Goal: Task Accomplishment & Management: Use online tool/utility

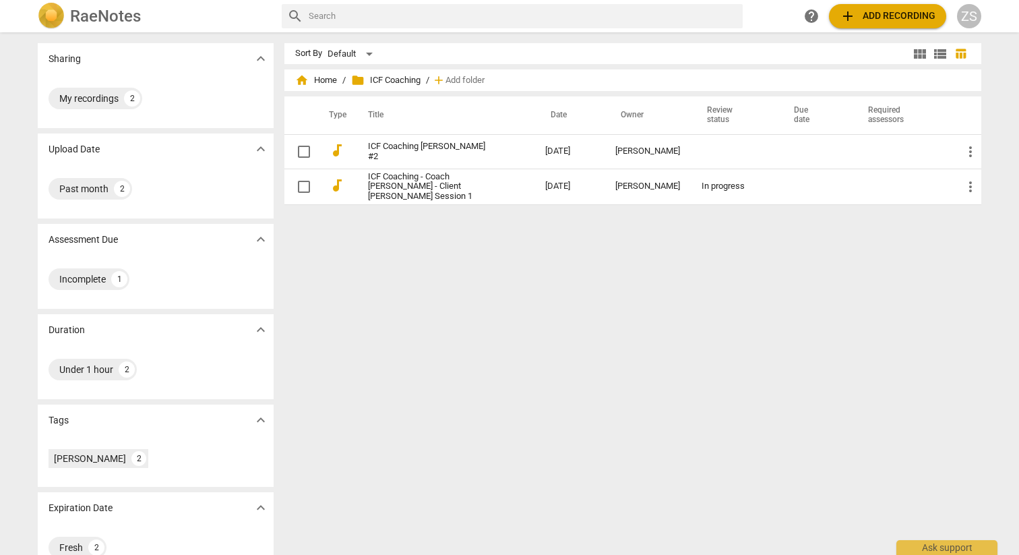
click at [90, 26] on div "RaeNotes" at bounding box center [154, 16] width 233 height 27
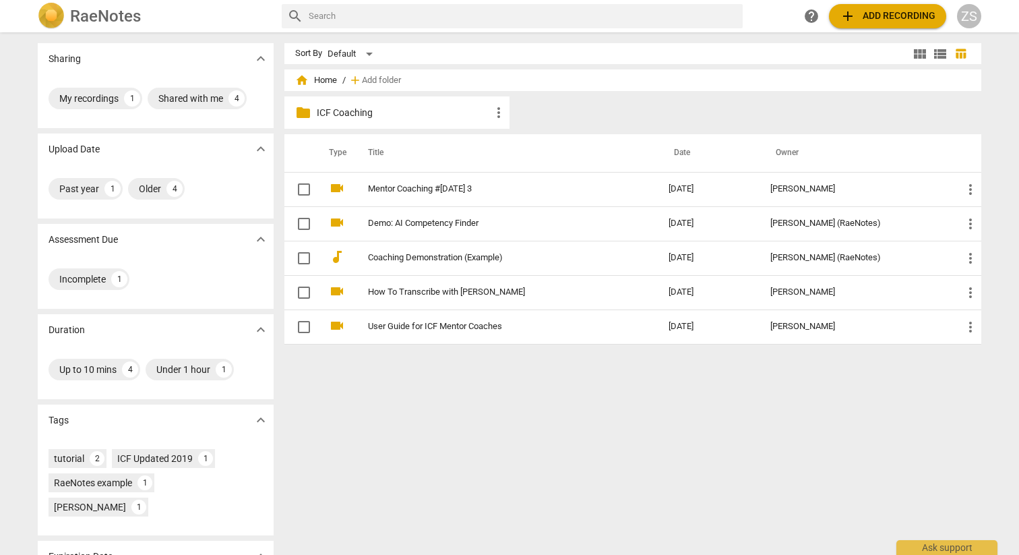
click at [362, 117] on p "ICF Coaching" at bounding box center [404, 113] width 174 height 14
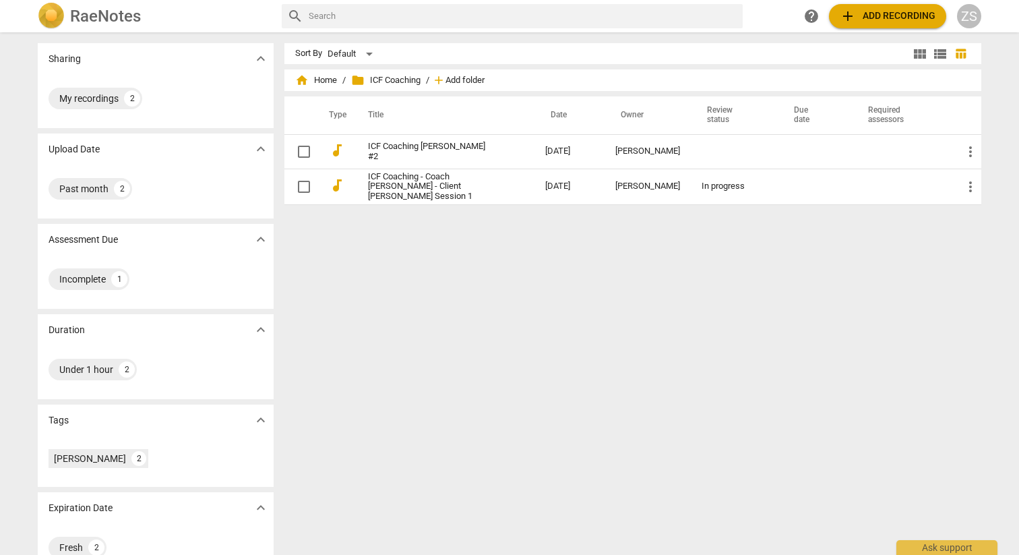
click at [449, 85] on span "Add folder" at bounding box center [464, 80] width 39 height 10
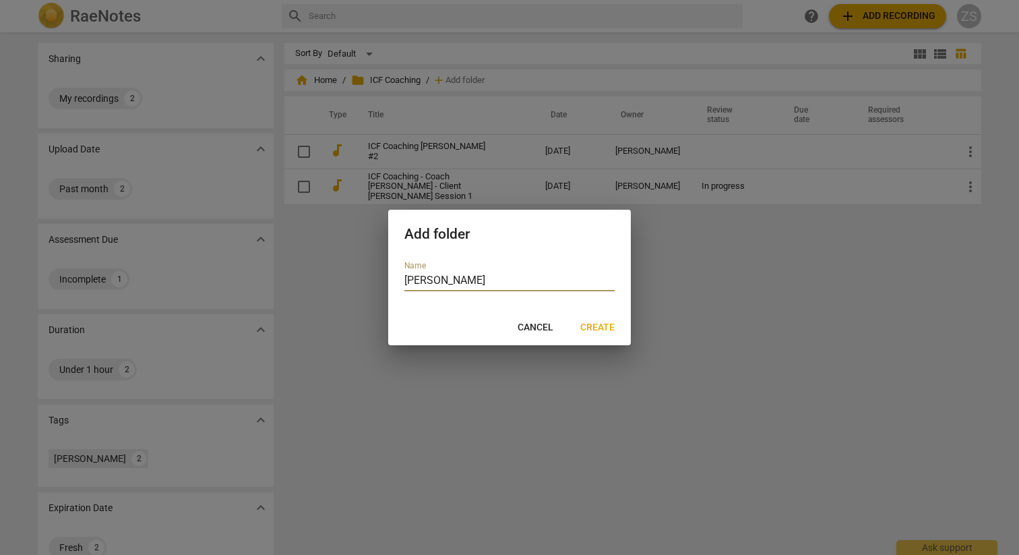
type input "[PERSON_NAME]"
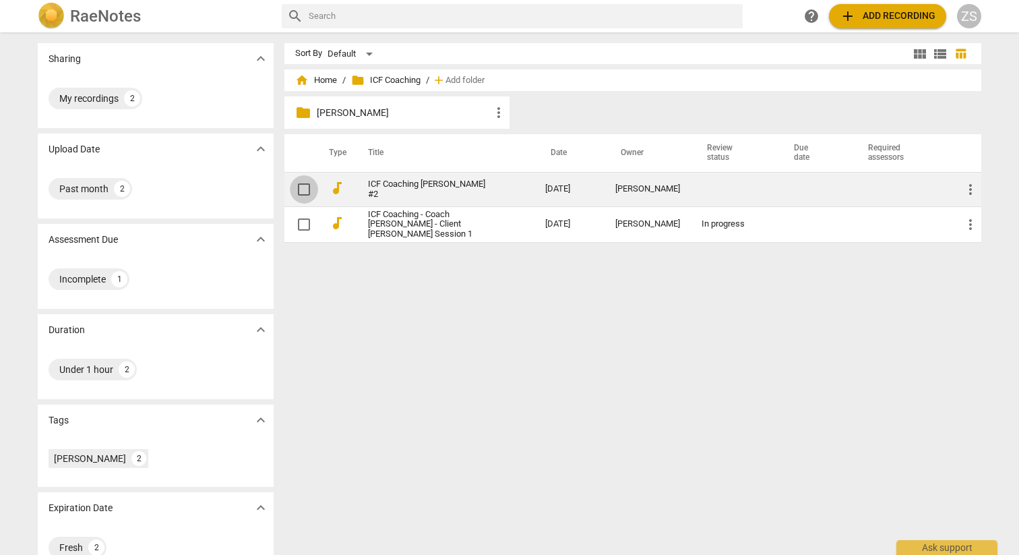
click at [299, 189] on input "checkbox" at bounding box center [304, 189] width 28 height 16
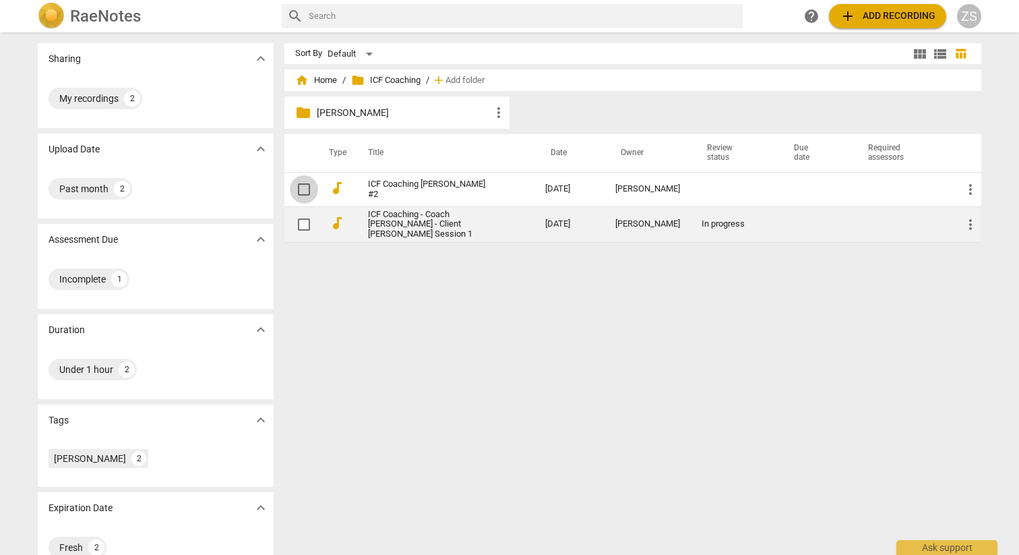
checkbox input "false"
click at [307, 234] on span at bounding box center [304, 224] width 28 height 28
checkbox input "true"
drag, startPoint x: 398, startPoint y: 197, endPoint x: 364, endPoint y: 218, distance: 39.9
click at [364, 218] on tbody "audiotrack ICF Coaching [PERSON_NAME] #2 [DATE] [PERSON_NAME] more_vert audiotr…" at bounding box center [632, 207] width 697 height 71
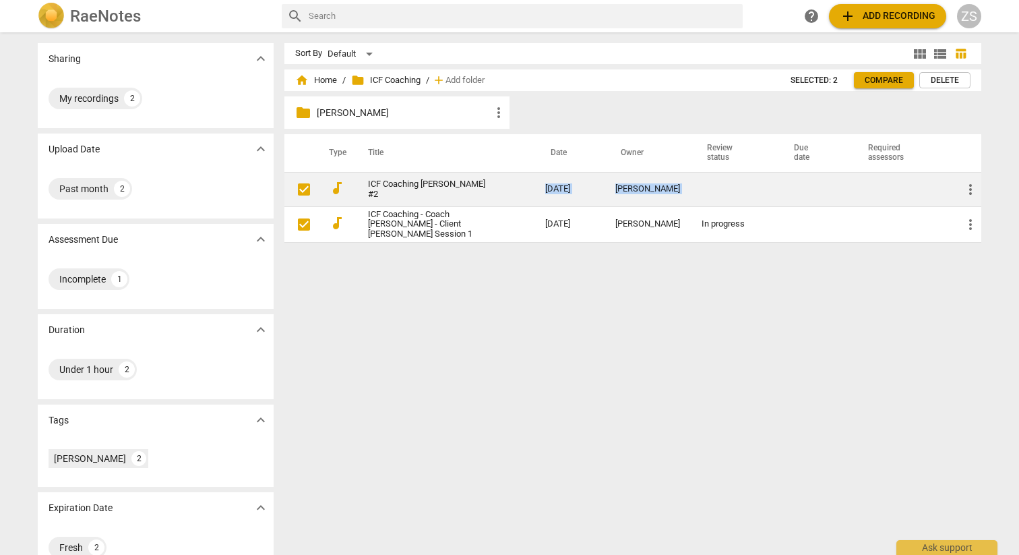
click at [970, 189] on span "more_vert" at bounding box center [970, 189] width 16 height 16
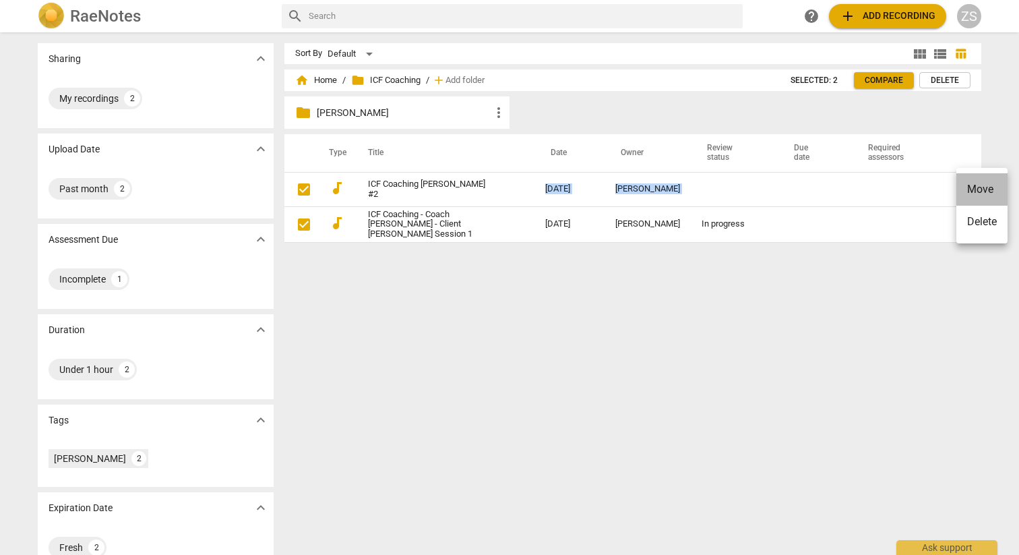
click at [971, 190] on li "Move" at bounding box center [981, 189] width 51 height 32
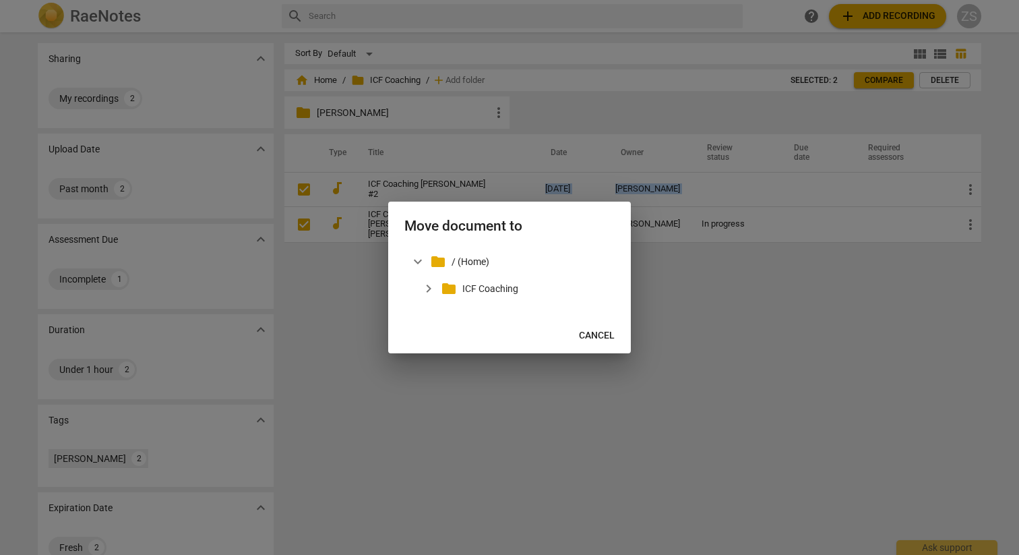
click at [423, 289] on span "expand_more" at bounding box center [428, 288] width 16 height 16
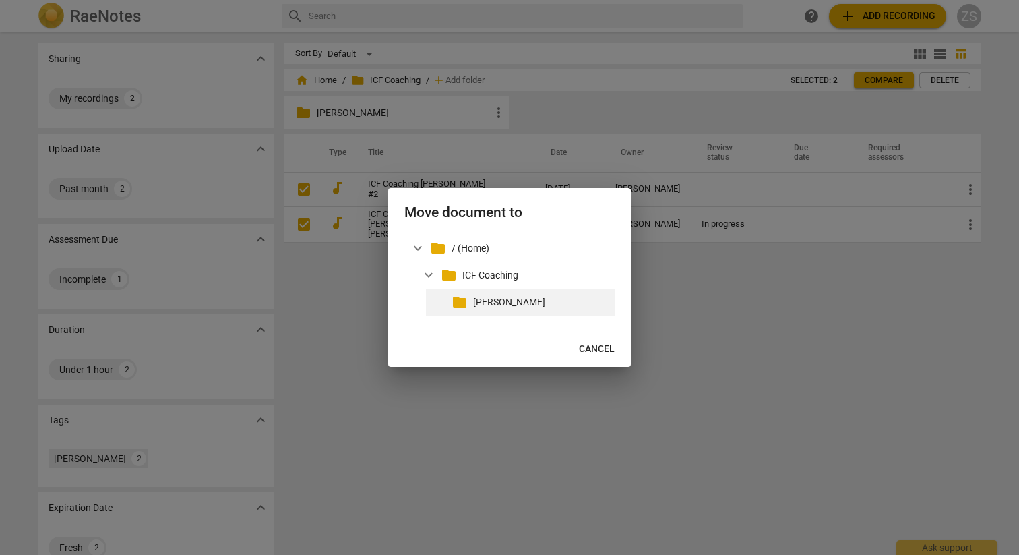
click at [470, 305] on div "folder [PERSON_NAME]" at bounding box center [520, 301] width 189 height 27
click at [525, 305] on p "[PERSON_NAME]" at bounding box center [541, 302] width 136 height 14
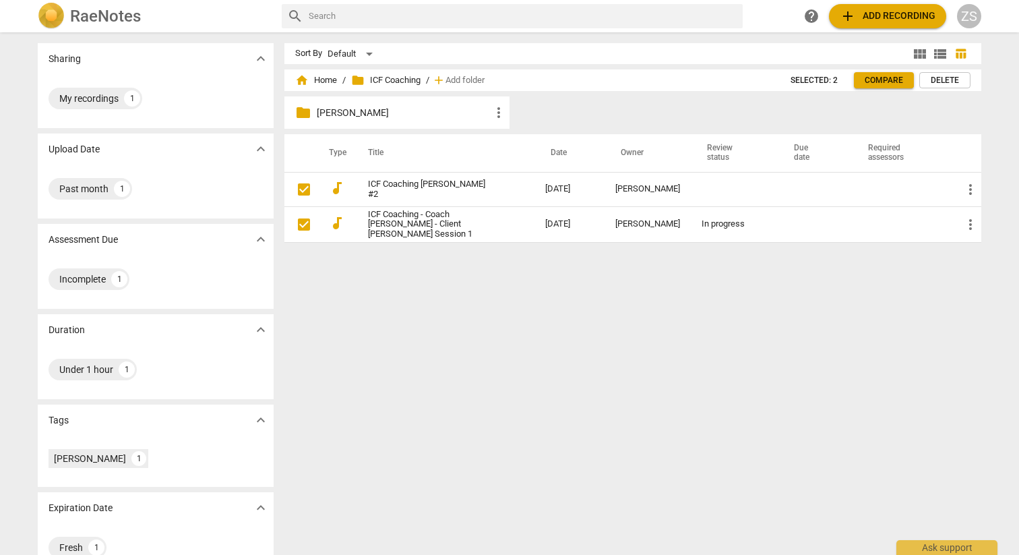
checkbox input "true"
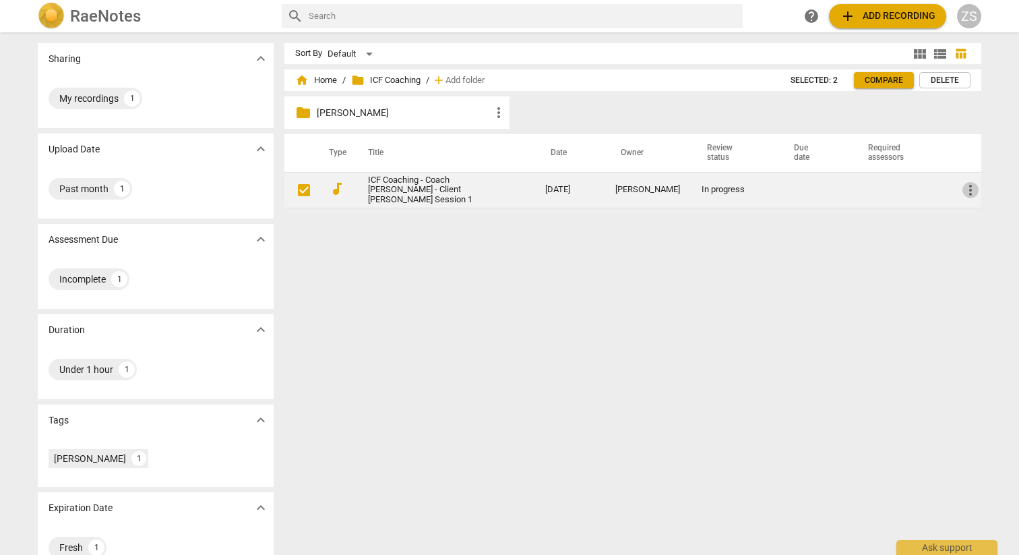
click at [976, 193] on span "more_vert" at bounding box center [970, 190] width 16 height 16
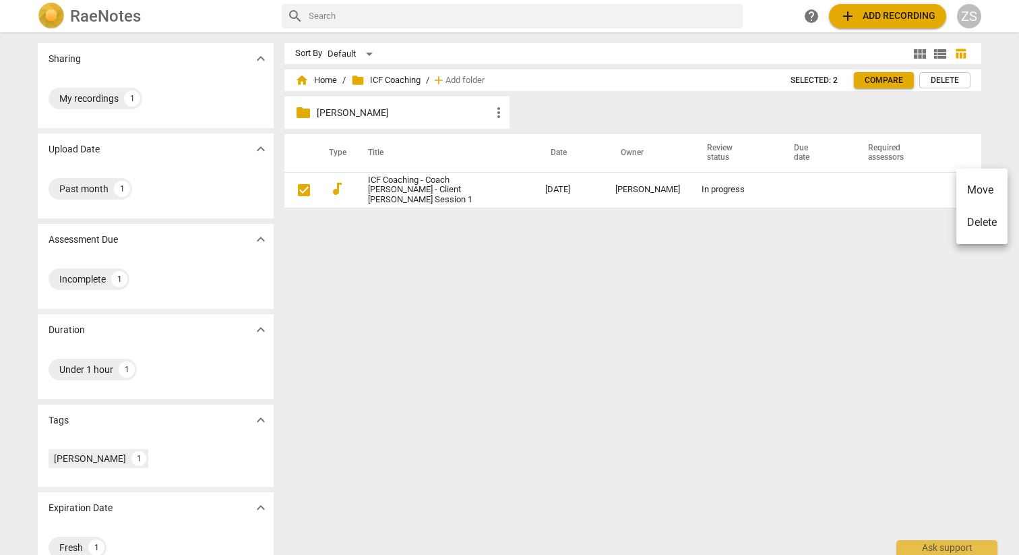
click at [974, 197] on li "Move" at bounding box center [981, 190] width 51 height 32
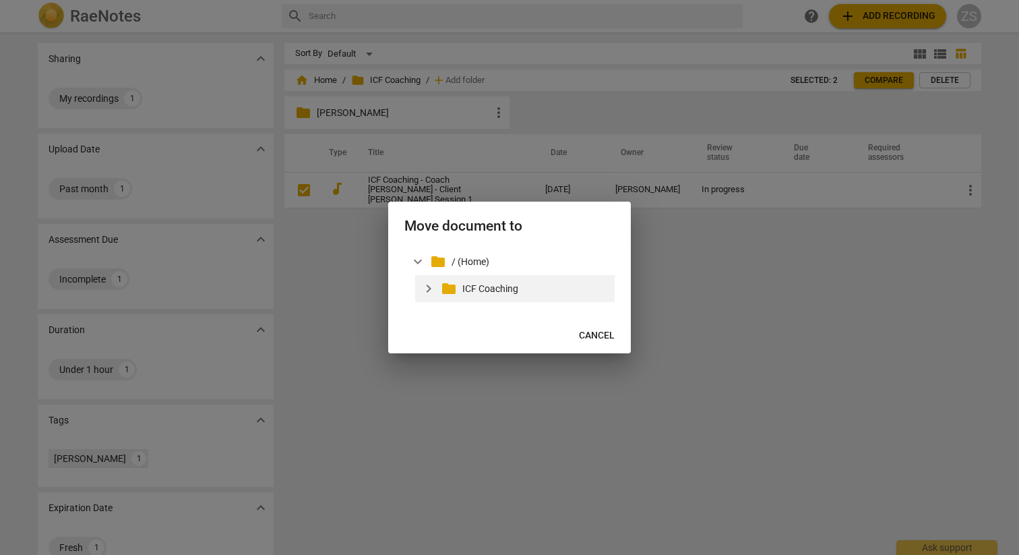
click at [435, 287] on span "expand_more" at bounding box center [428, 288] width 16 height 16
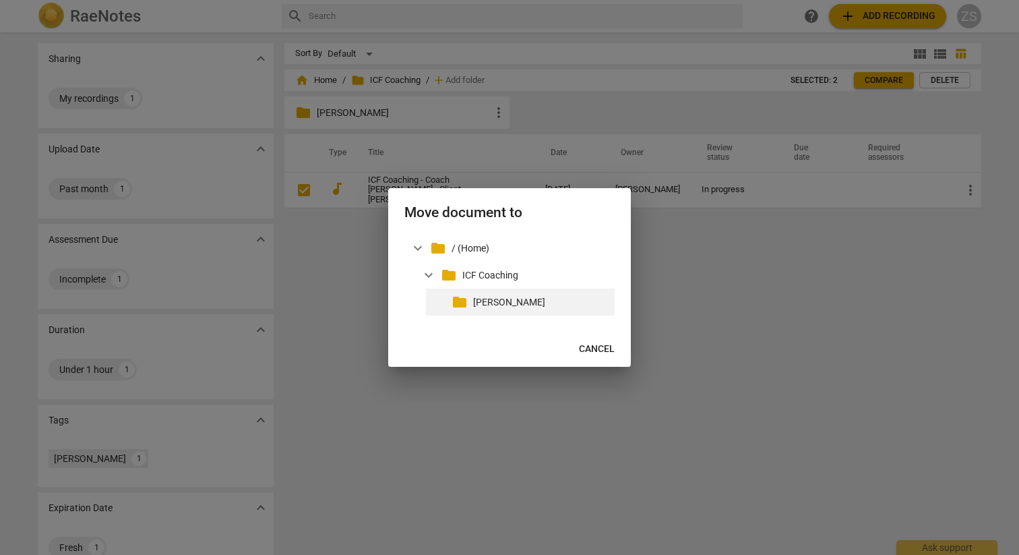
click at [458, 313] on div "folder [PERSON_NAME]" at bounding box center [520, 301] width 189 height 27
click at [555, 311] on div "folder [PERSON_NAME]" at bounding box center [520, 301] width 189 height 27
click at [521, 302] on p "[PERSON_NAME]" at bounding box center [541, 302] width 136 height 14
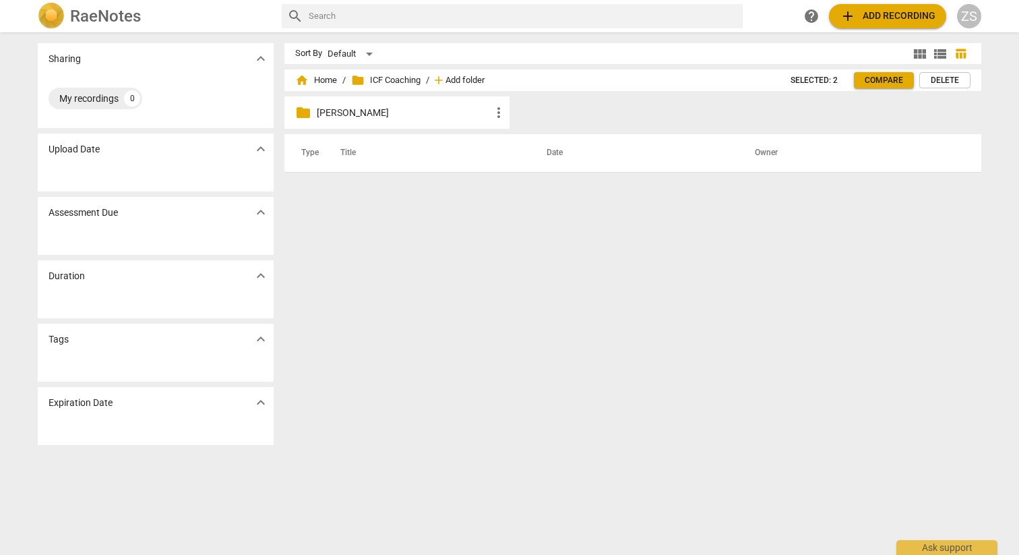
click at [470, 80] on span "Add folder" at bounding box center [464, 80] width 39 height 10
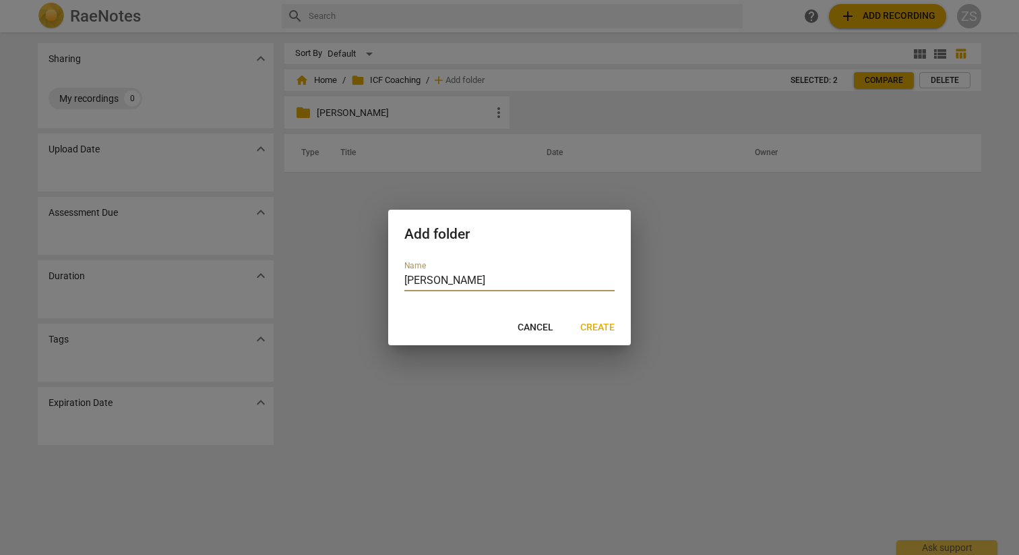
type input "[PERSON_NAME]"
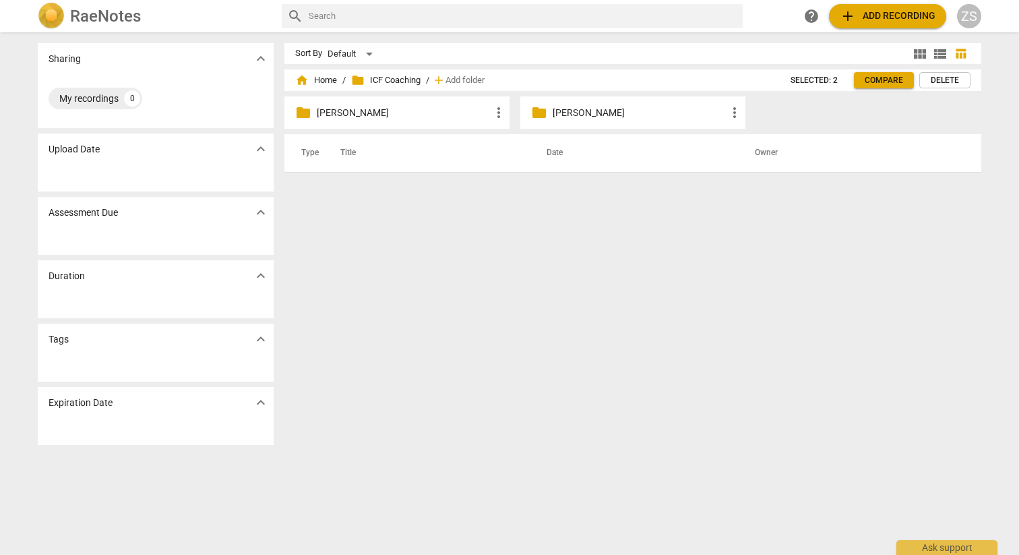
click at [421, 108] on p "[PERSON_NAME]" at bounding box center [404, 113] width 174 height 14
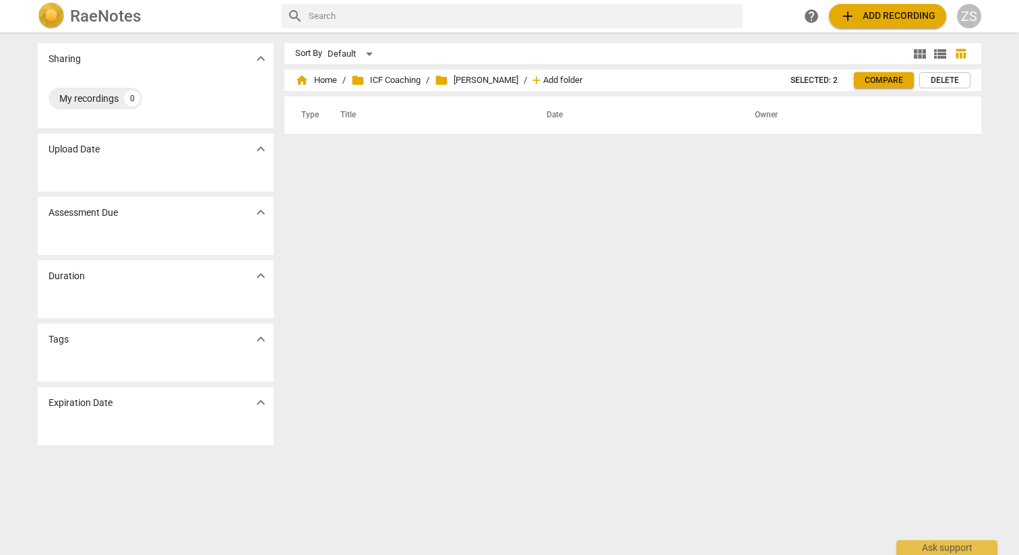
click at [543, 82] on span "Add folder" at bounding box center [562, 80] width 39 height 10
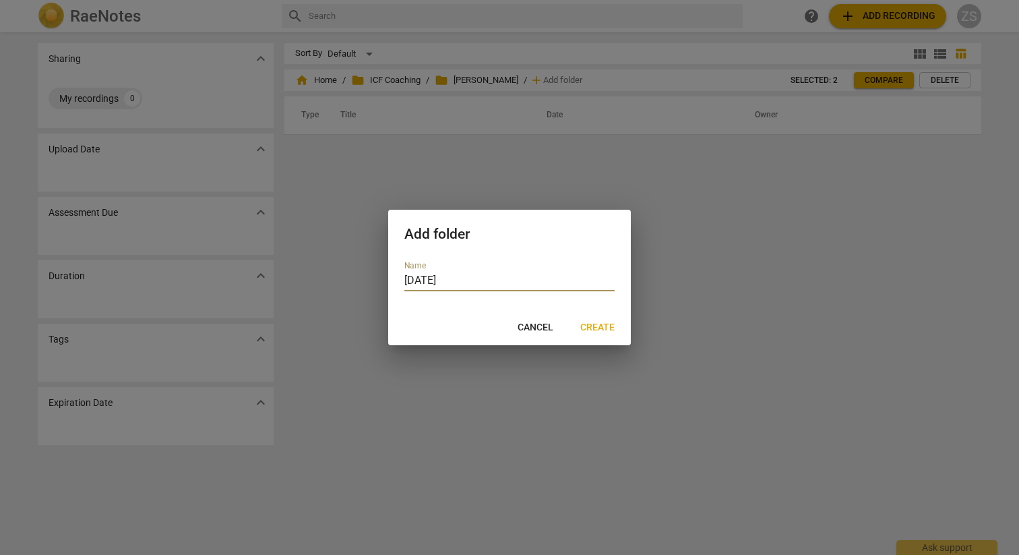
type input "[DATE]"
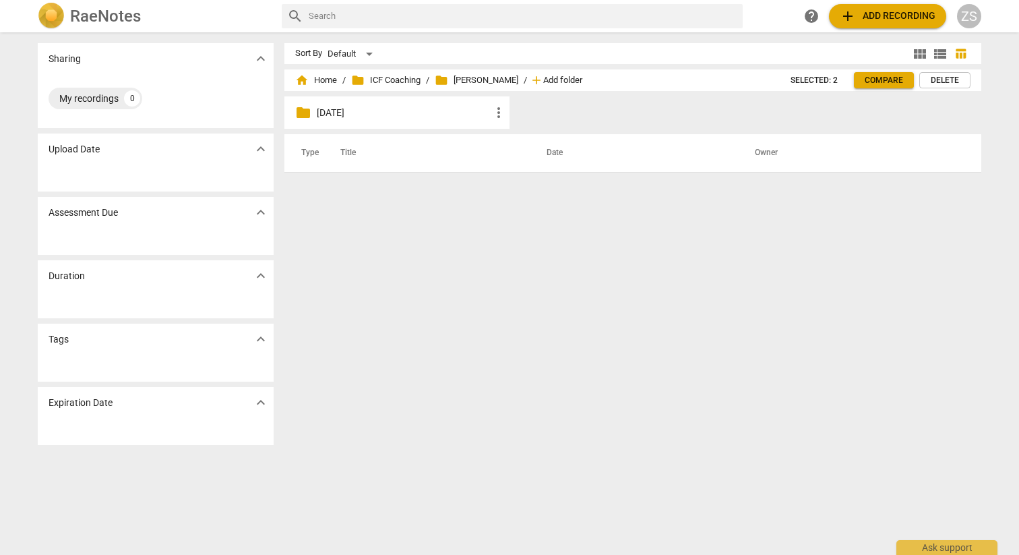
click at [543, 83] on span "Add folder" at bounding box center [562, 80] width 39 height 10
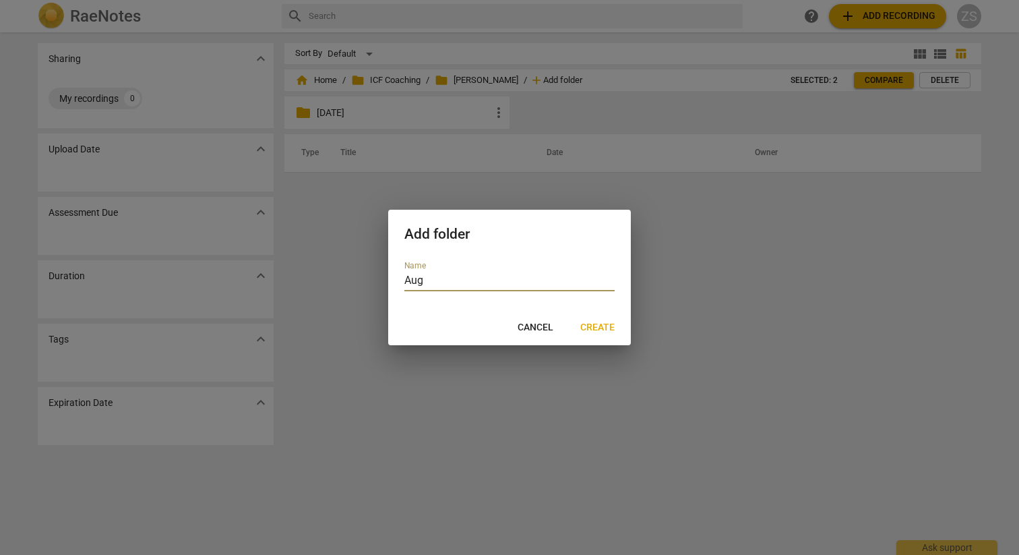
type input "[DATE]"
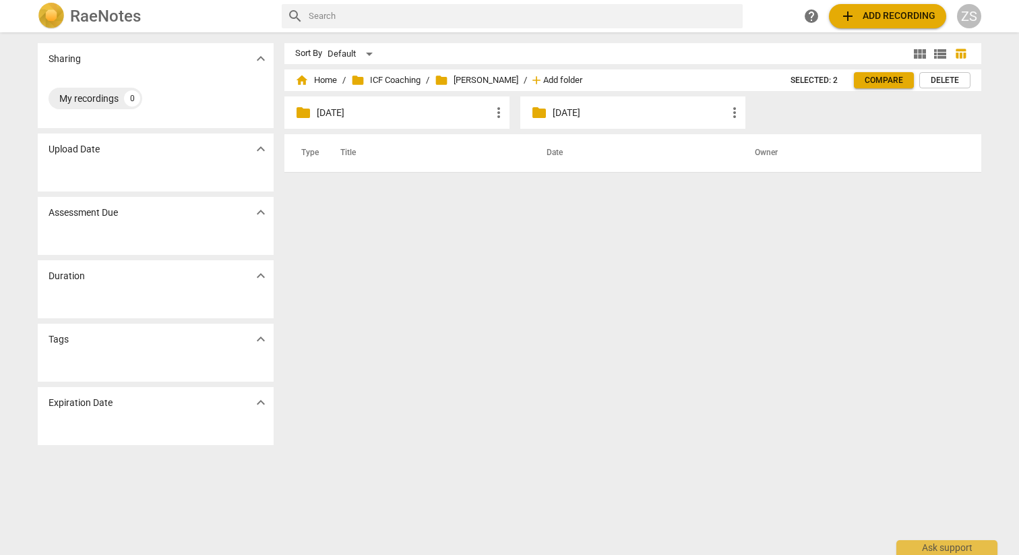
click at [543, 84] on span "Add folder" at bounding box center [562, 80] width 39 height 10
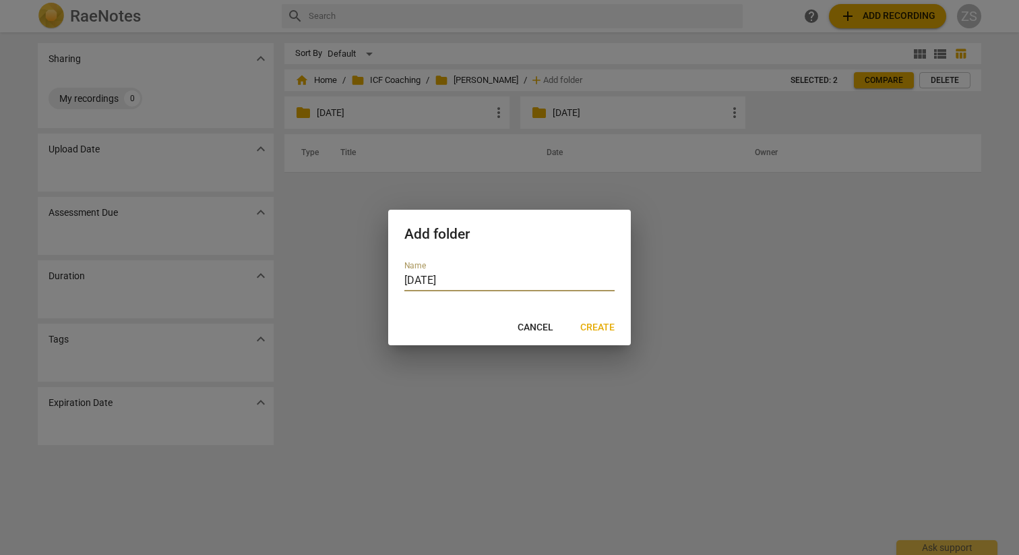
type input "[DATE]"
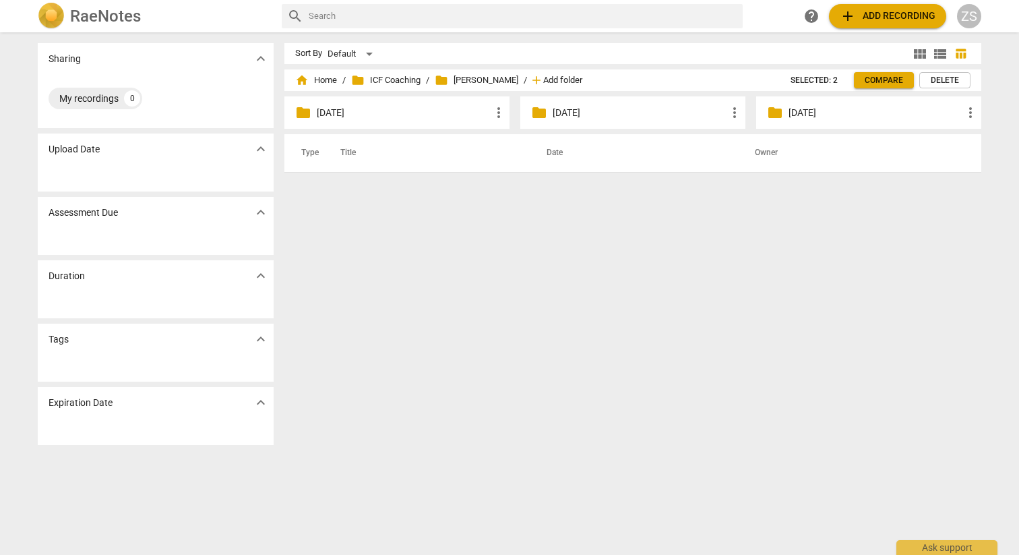
click at [543, 80] on span "Add folder" at bounding box center [562, 80] width 39 height 10
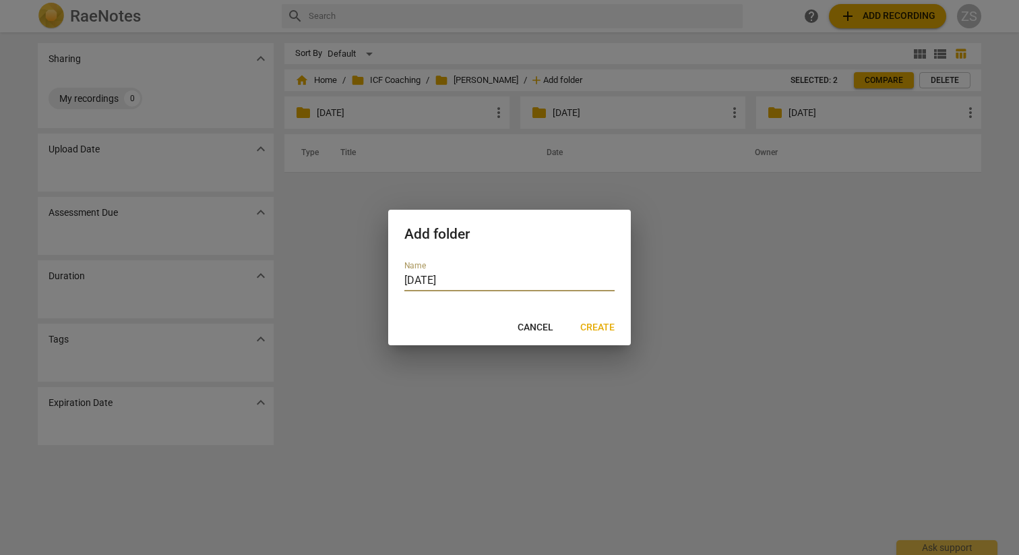
type input "[DATE]"
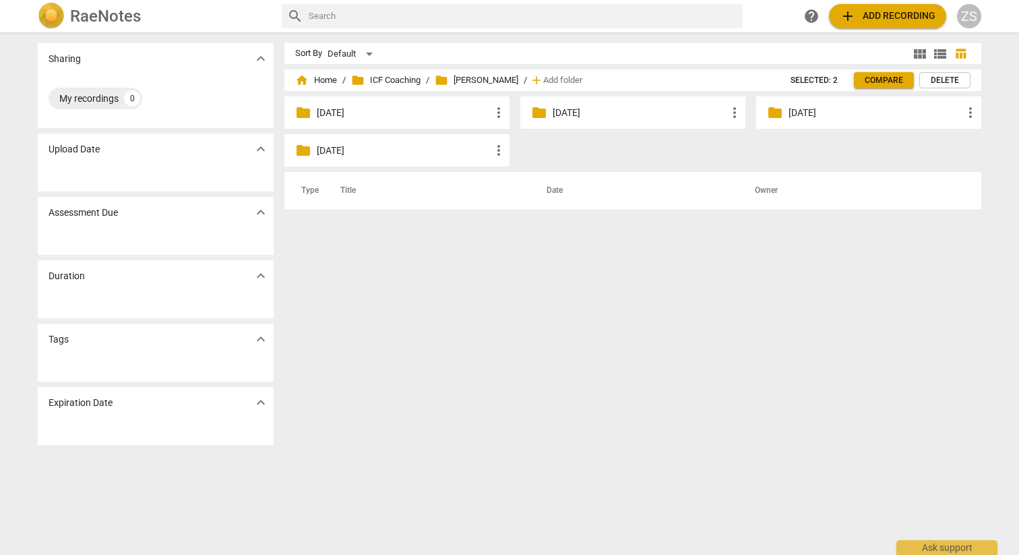
click at [917, 55] on span "view_module" at bounding box center [920, 54] width 16 height 16
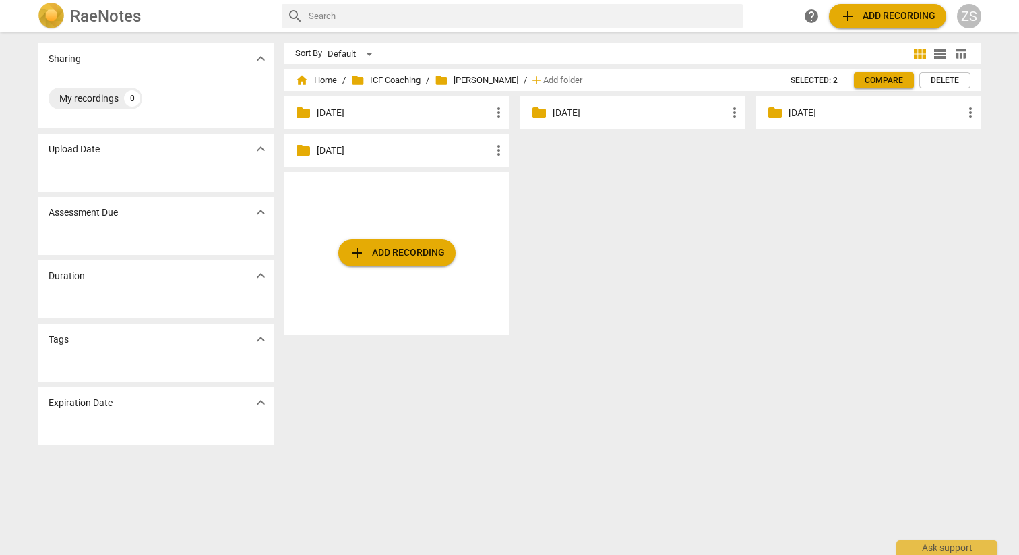
click at [930, 55] on span "view_list" at bounding box center [940, 54] width 20 height 16
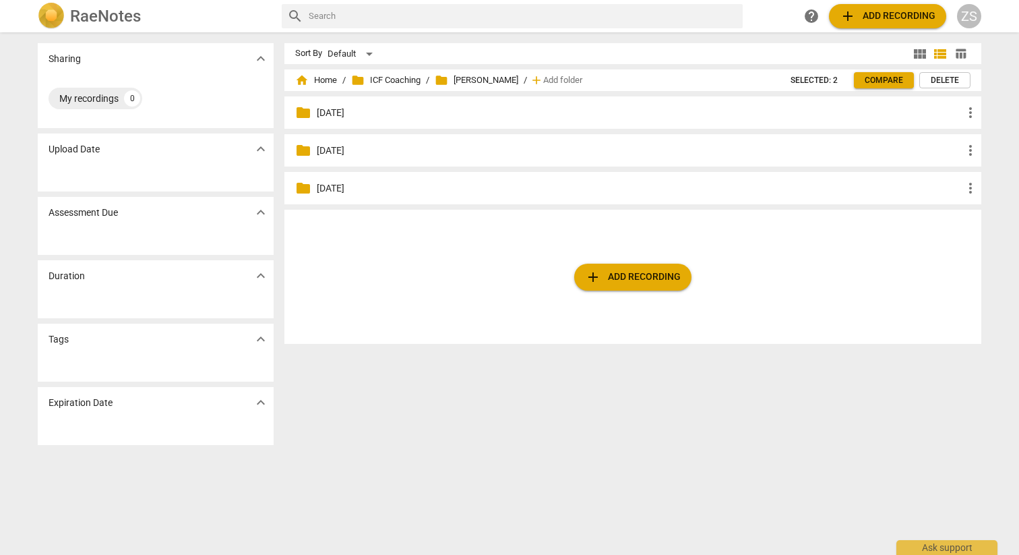
click at [457, 81] on span "folder [PERSON_NAME]" at bounding box center [477, 79] width 84 height 13
click at [462, 82] on span "folder [PERSON_NAME]" at bounding box center [477, 79] width 84 height 13
click at [405, 81] on span "folder ICF Coaching" at bounding box center [385, 79] width 69 height 13
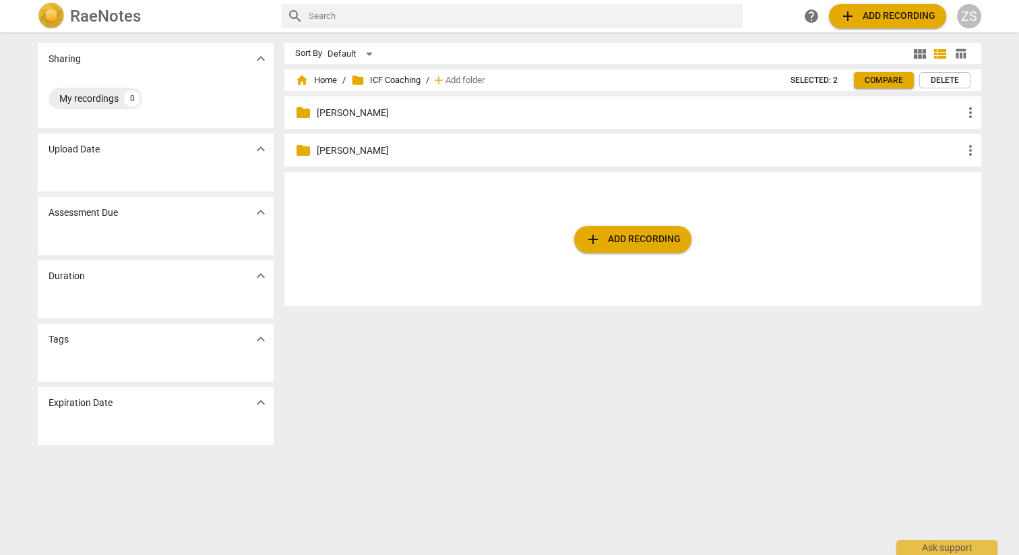
click at [330, 113] on p "[PERSON_NAME]" at bounding box center [640, 113] width 646 height 14
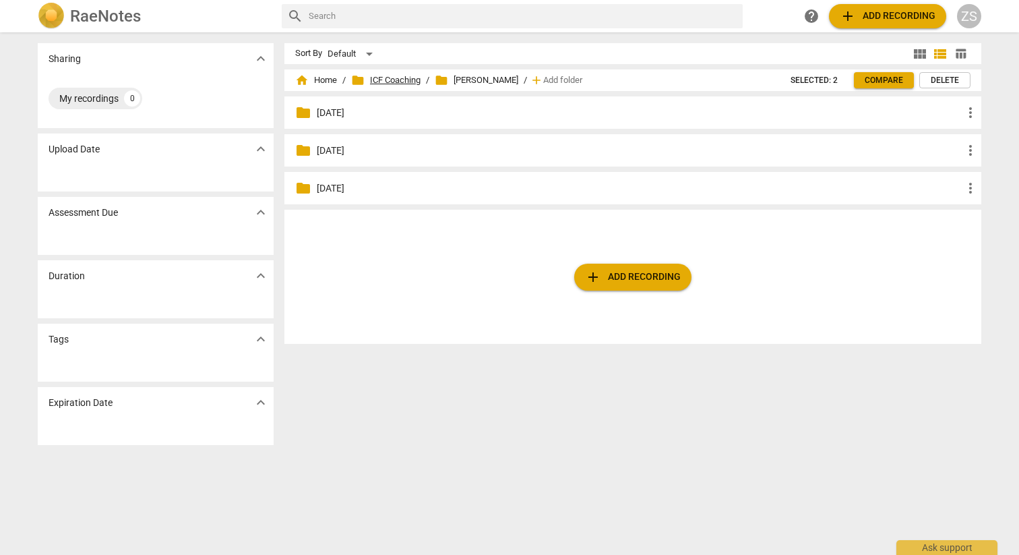
click at [410, 77] on span "folder ICF Coaching" at bounding box center [385, 79] width 69 height 13
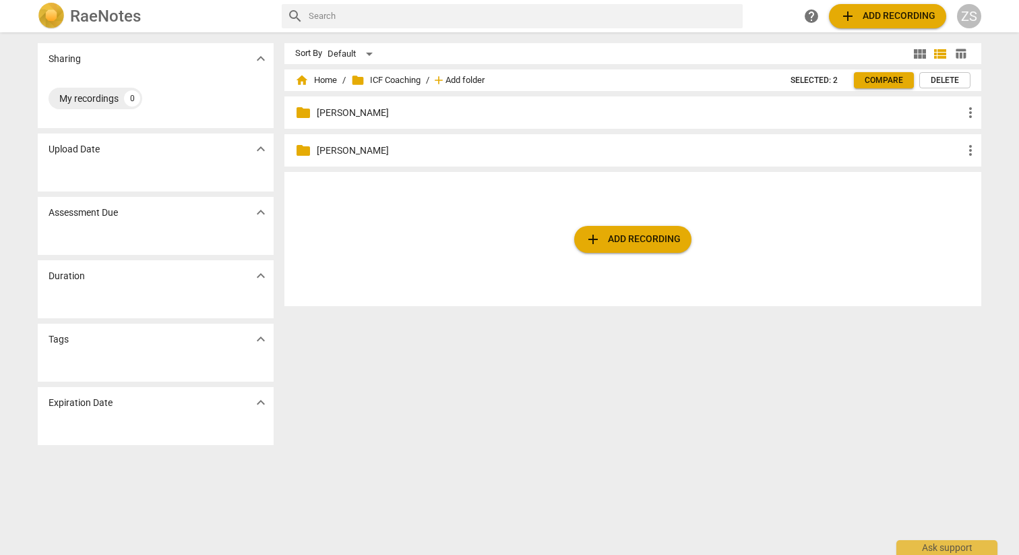
click at [480, 84] on span "Add folder" at bounding box center [464, 80] width 39 height 10
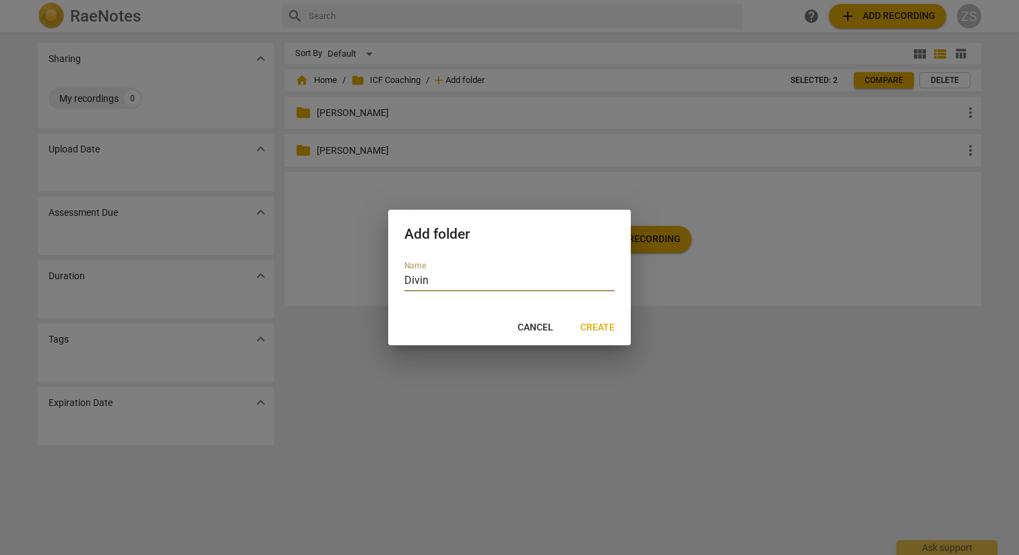
type input "Divina"
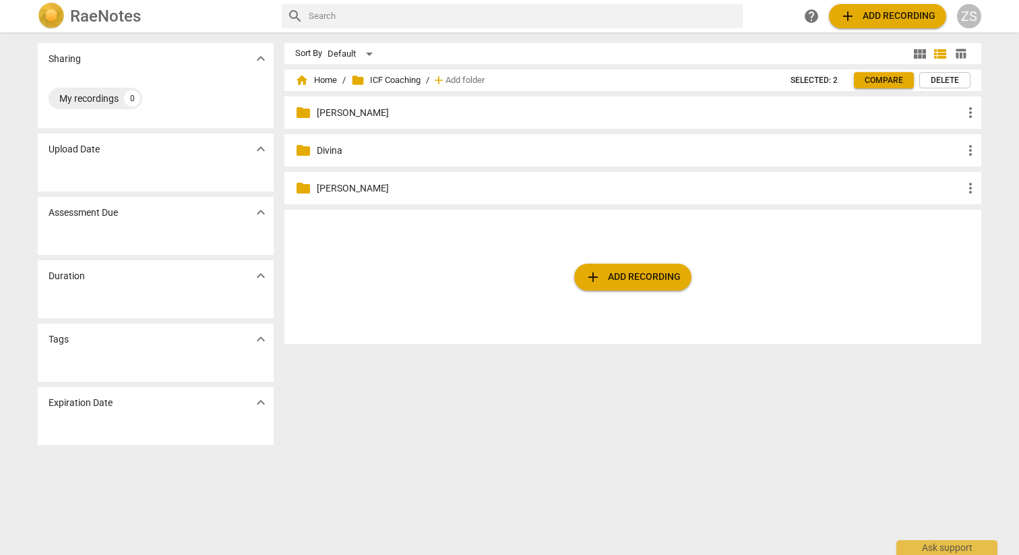
click at [321, 153] on p "Divina" at bounding box center [640, 151] width 646 height 14
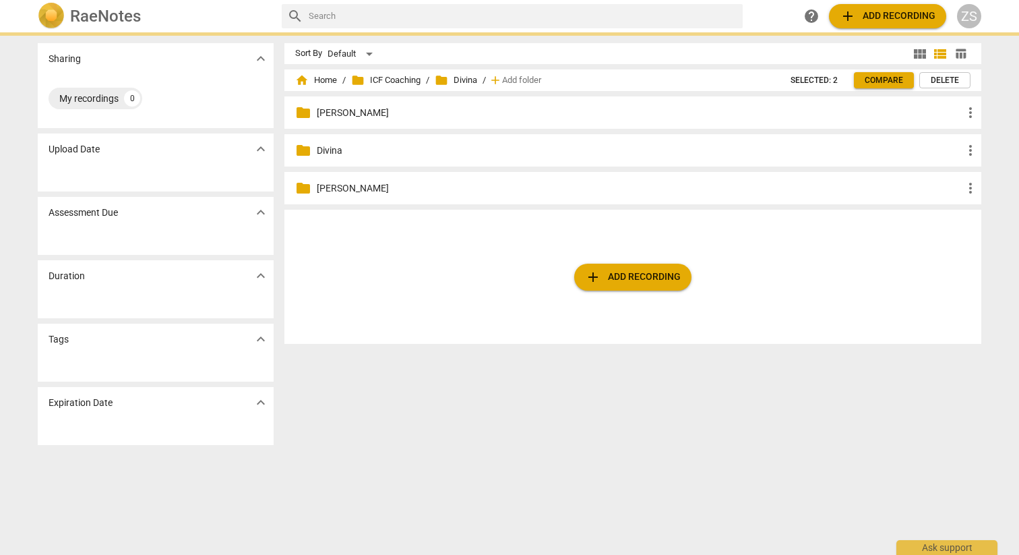
click at [321, 153] on p "Divina" at bounding box center [640, 151] width 646 height 14
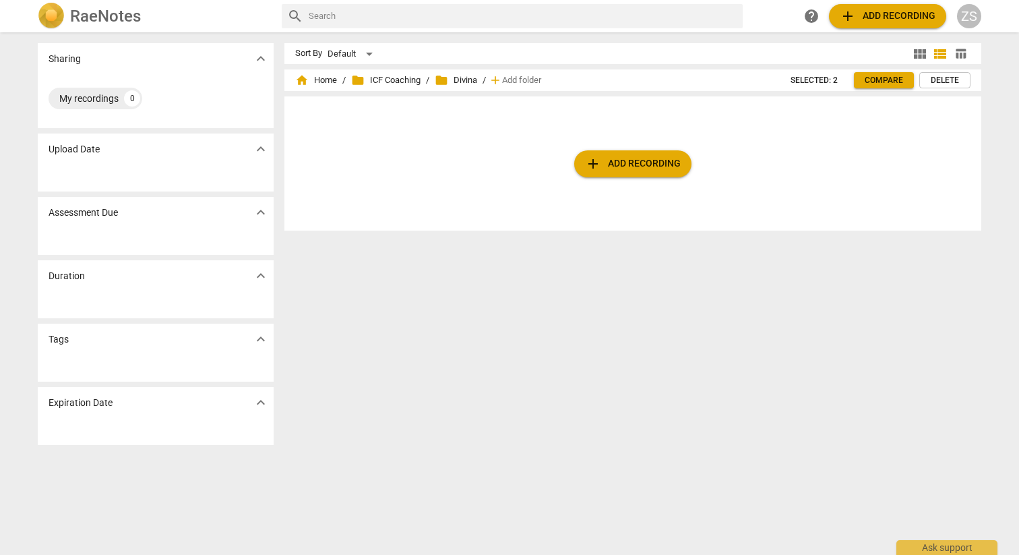
click at [525, 85] on span "add Add folder" at bounding box center [516, 79] width 50 height 13
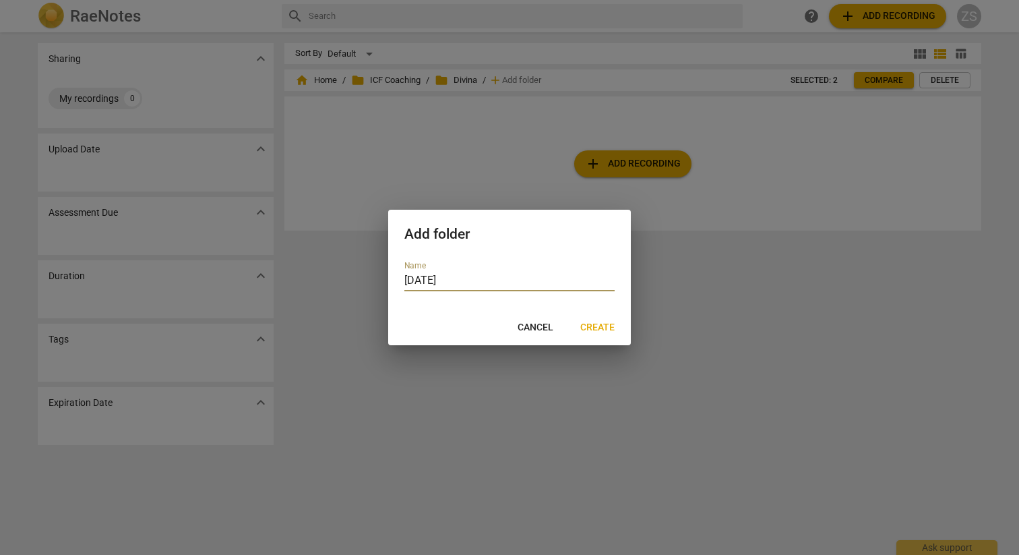
type input "[DATE]"
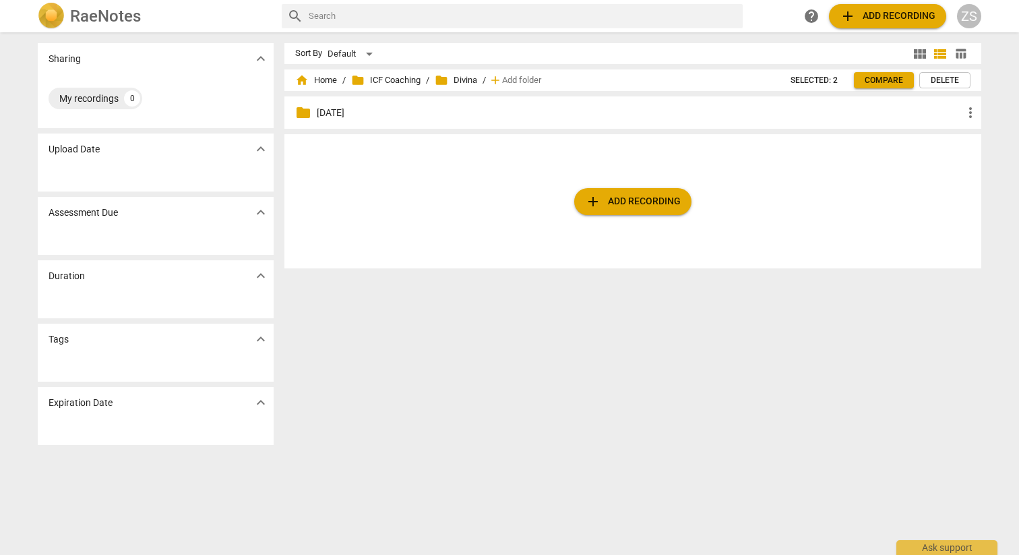
click at [337, 117] on p "[DATE]" at bounding box center [640, 113] width 646 height 14
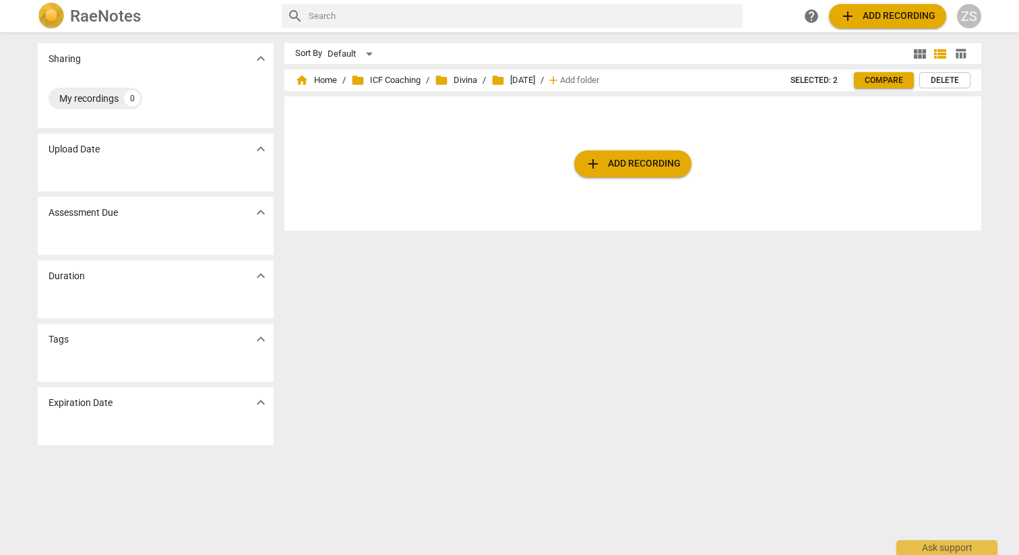
click at [635, 173] on button "add Add recording" at bounding box center [632, 163] width 117 height 27
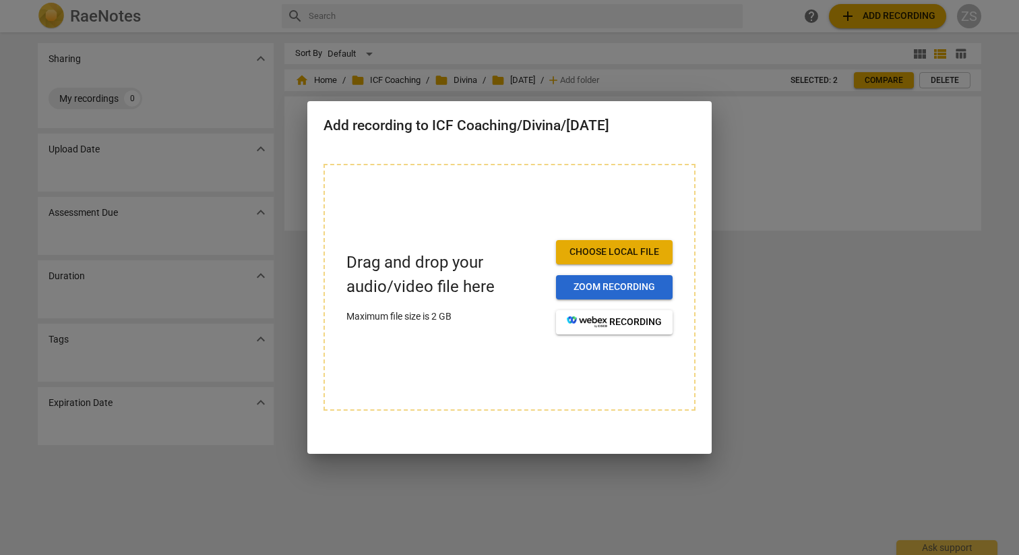
click at [672, 291] on button "Zoom recording" at bounding box center [614, 287] width 117 height 24
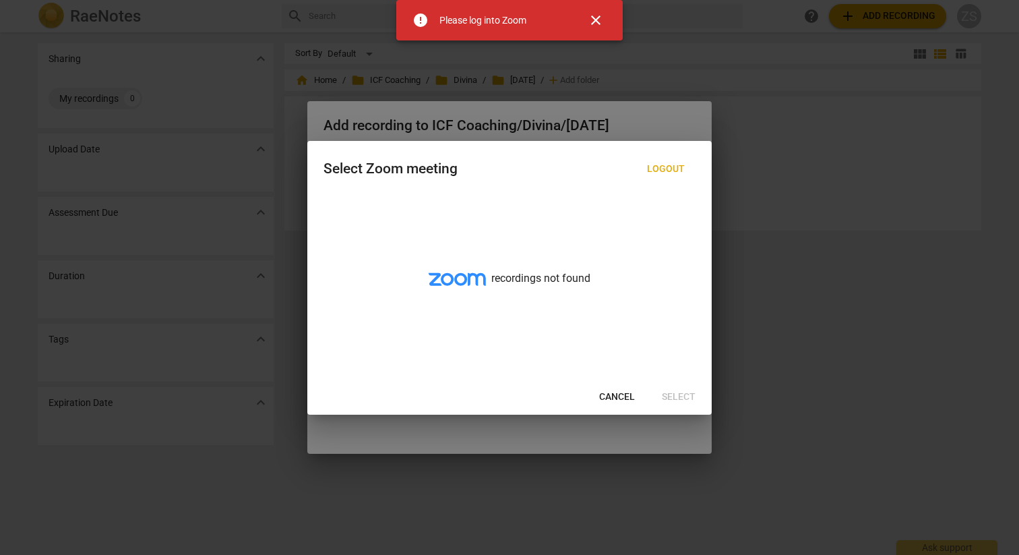
click at [625, 400] on span "Cancel" at bounding box center [617, 396] width 36 height 13
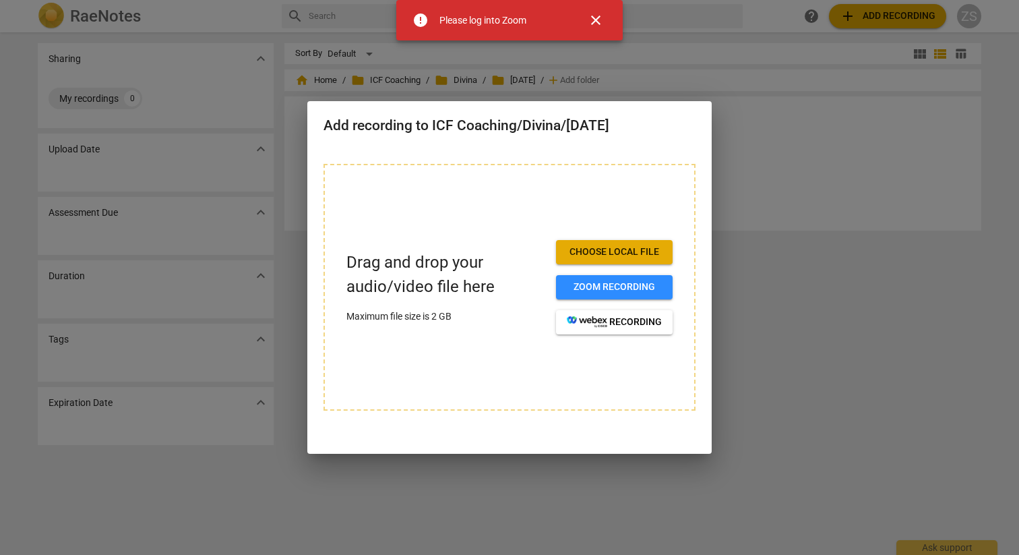
click at [629, 243] on button "Choose local file" at bounding box center [614, 252] width 117 height 24
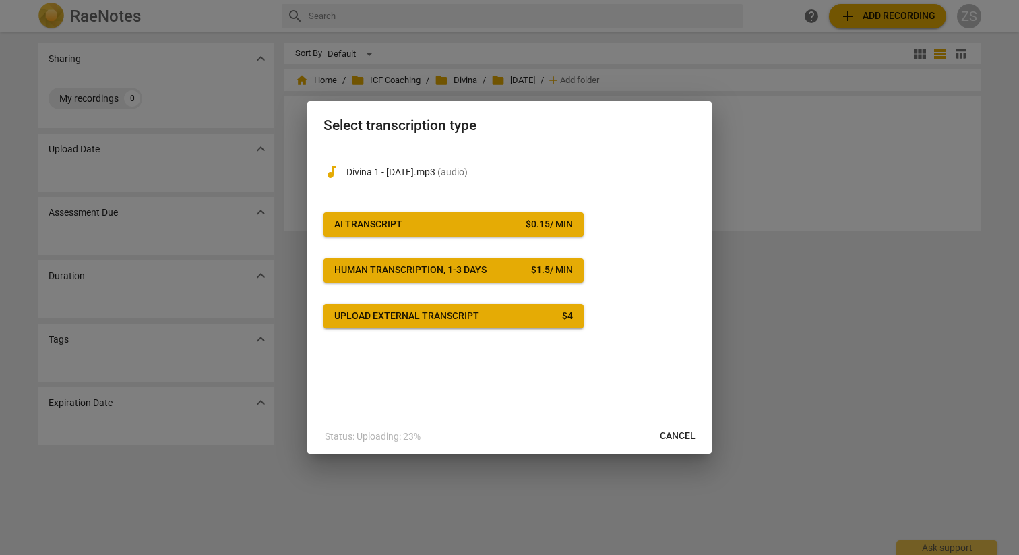
click at [555, 222] on div "$ 0.15 / min" at bounding box center [549, 224] width 47 height 13
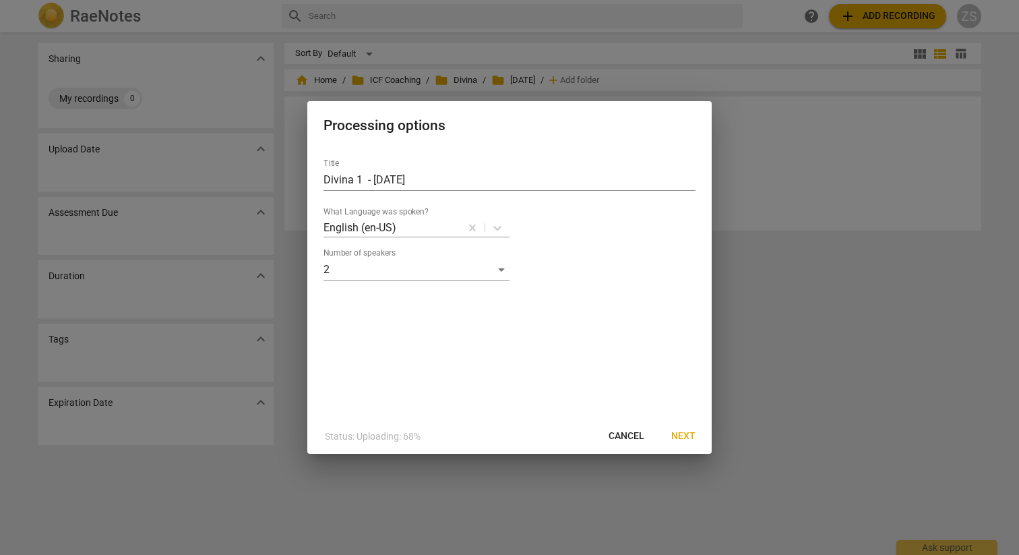
click at [687, 434] on span "Next" at bounding box center [683, 435] width 24 height 13
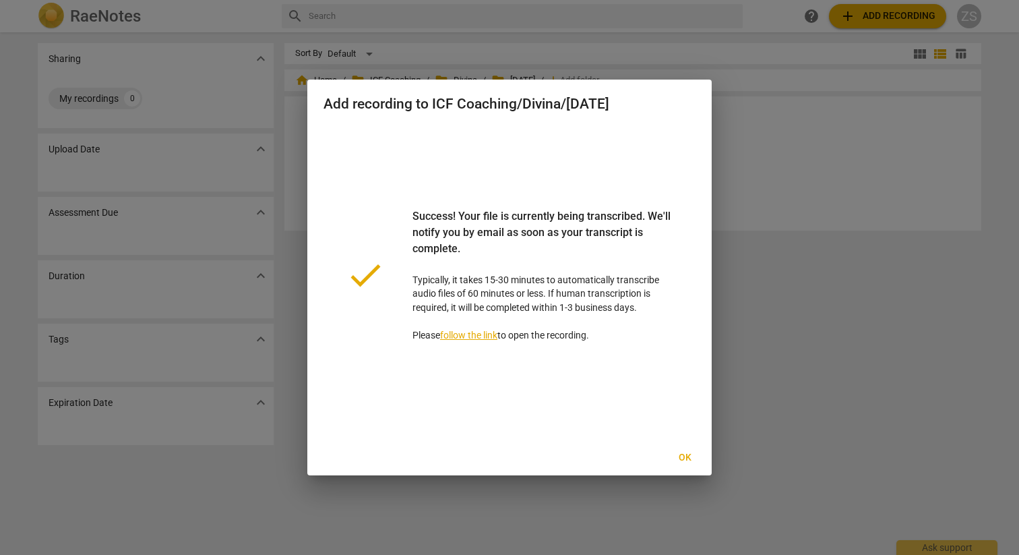
click at [679, 456] on span "Ok" at bounding box center [685, 457] width 22 height 13
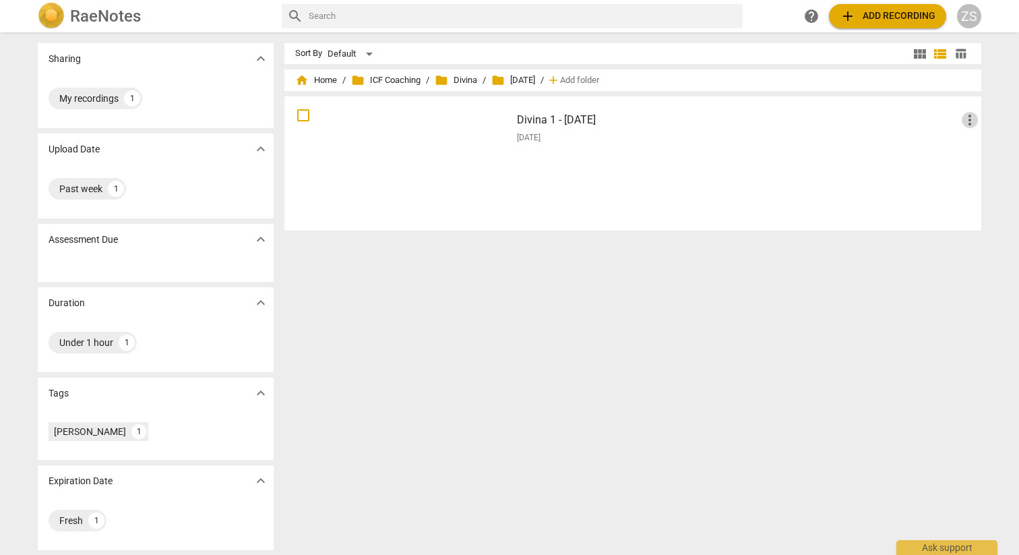
click at [968, 113] on span "more_vert" at bounding box center [970, 120] width 16 height 16
click at [969, 150] on li "Delete" at bounding box center [981, 152] width 51 height 32
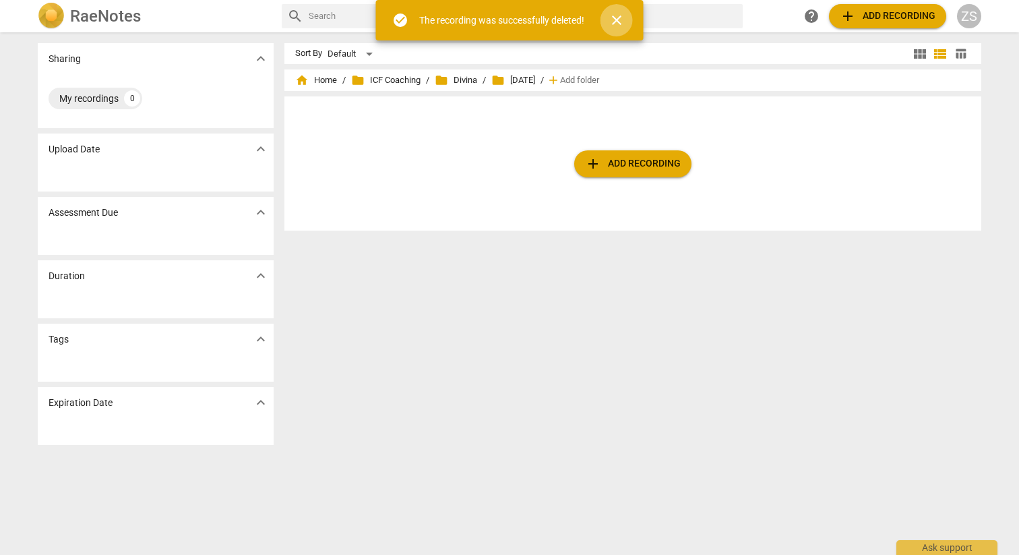
click at [620, 17] on span "close" at bounding box center [616, 20] width 16 height 16
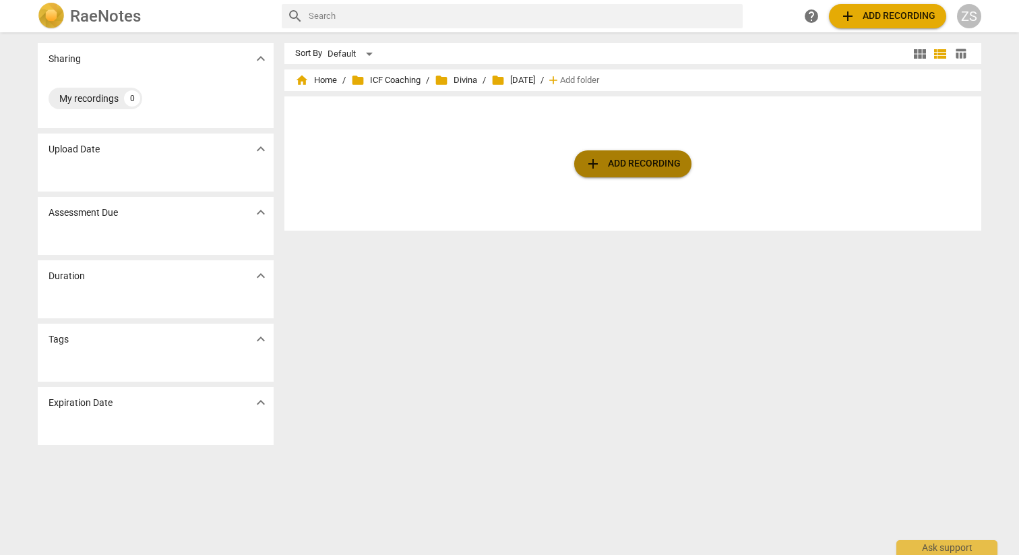
click at [631, 166] on span "add Add recording" at bounding box center [633, 164] width 96 height 16
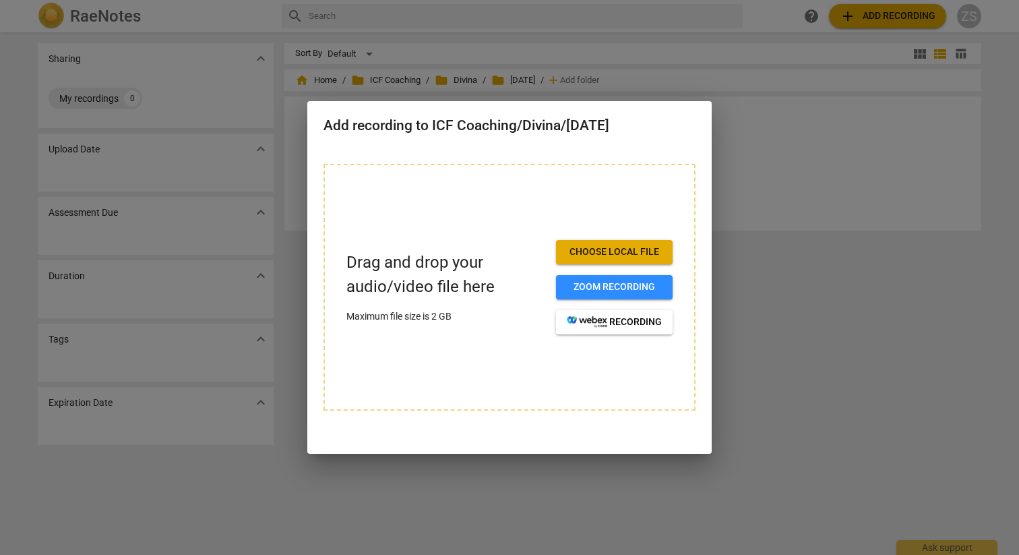
click at [630, 251] on span "Choose local file" at bounding box center [614, 251] width 95 height 13
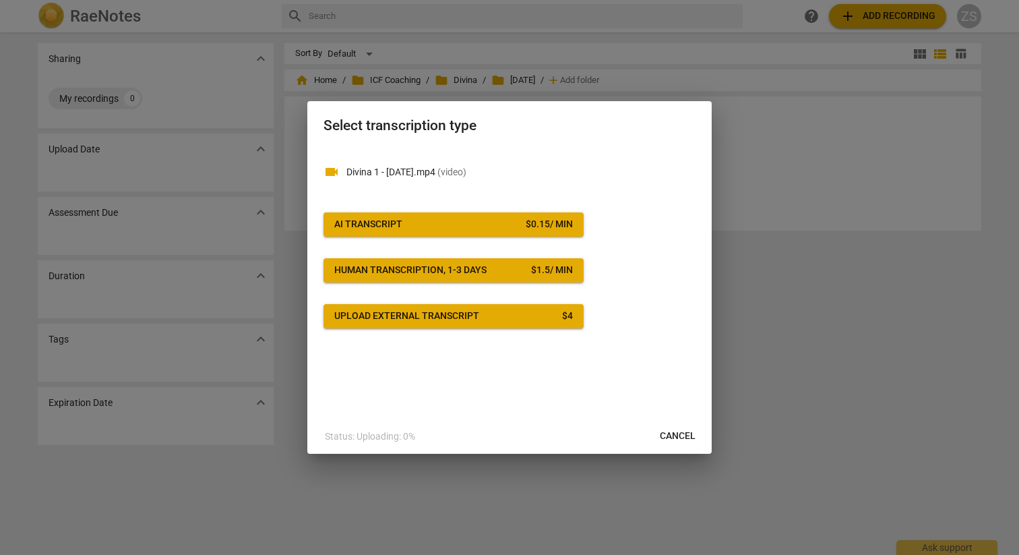
click at [347, 218] on div "AI Transcript" at bounding box center [368, 224] width 68 height 13
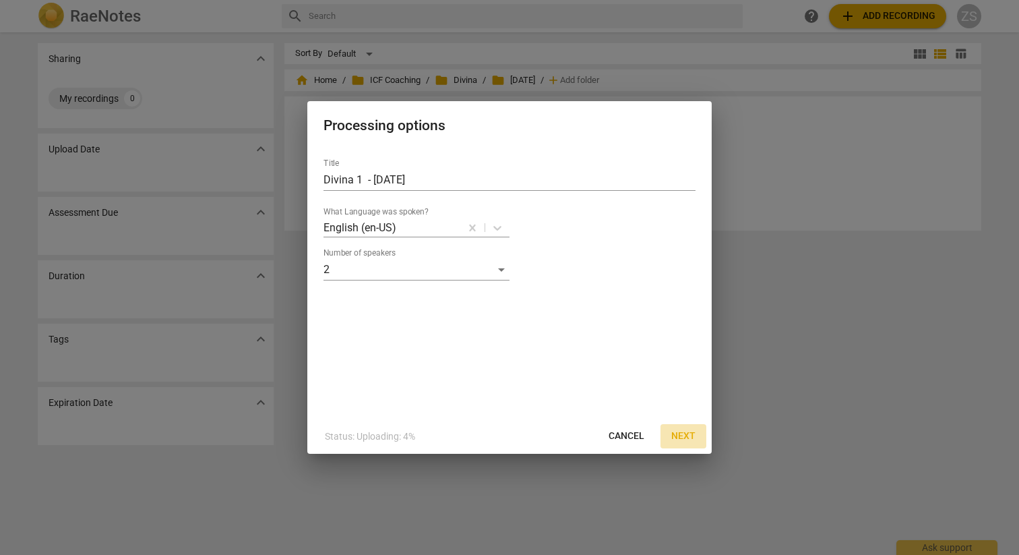
click at [688, 439] on span "Next" at bounding box center [683, 435] width 24 height 13
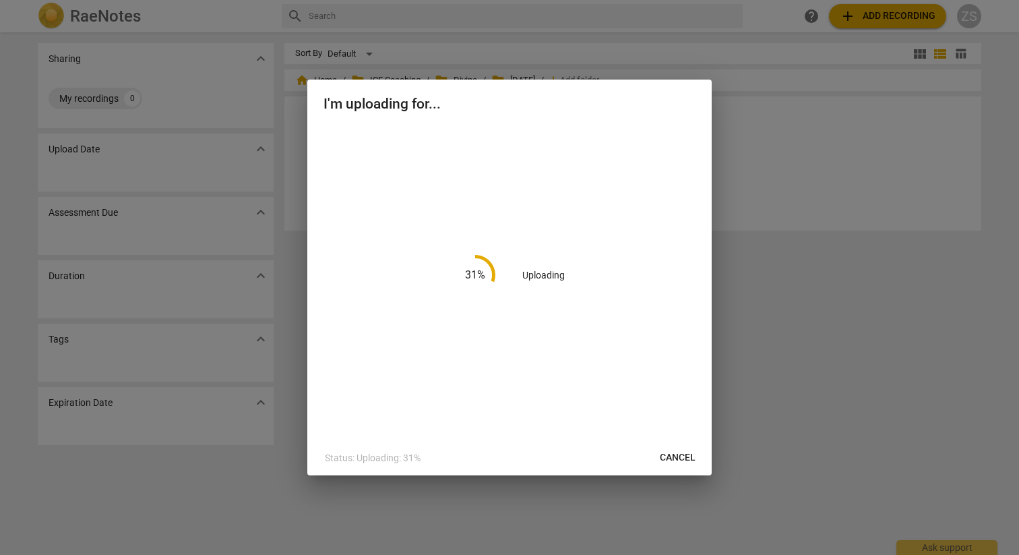
click at [687, 456] on span "Cancel" at bounding box center [678, 457] width 36 height 13
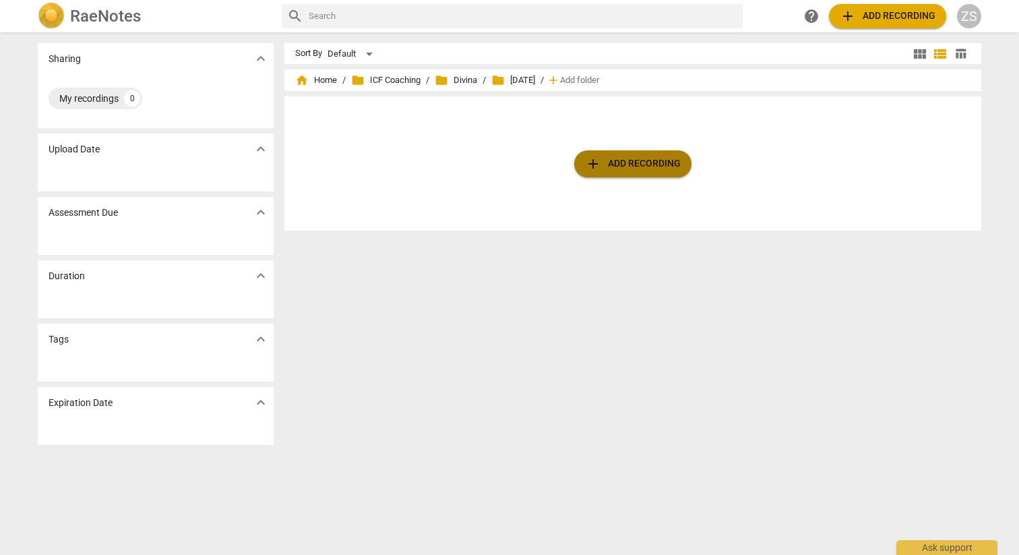
click at [642, 175] on button "add Add recording" at bounding box center [632, 163] width 117 height 27
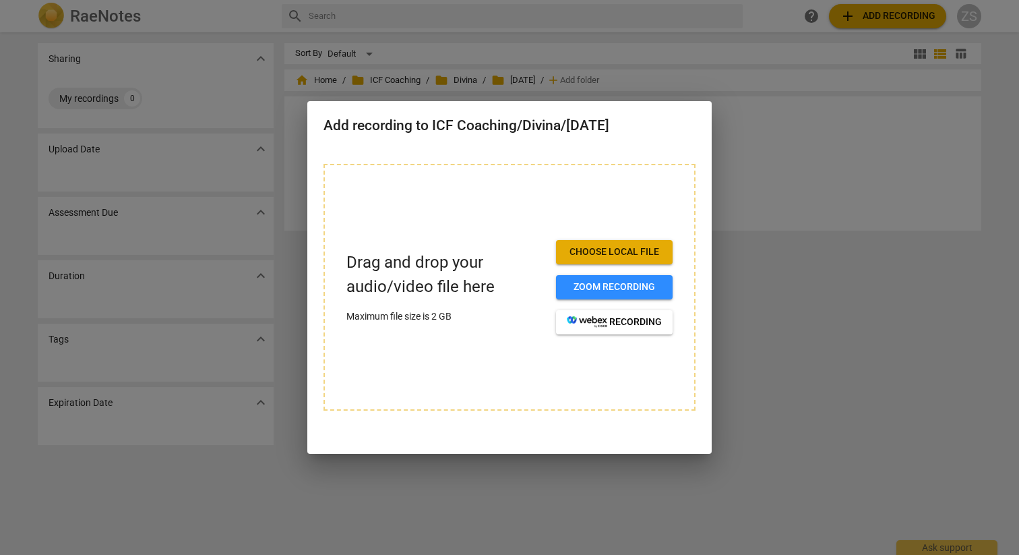
click at [618, 244] on button "Choose local file" at bounding box center [614, 252] width 117 height 24
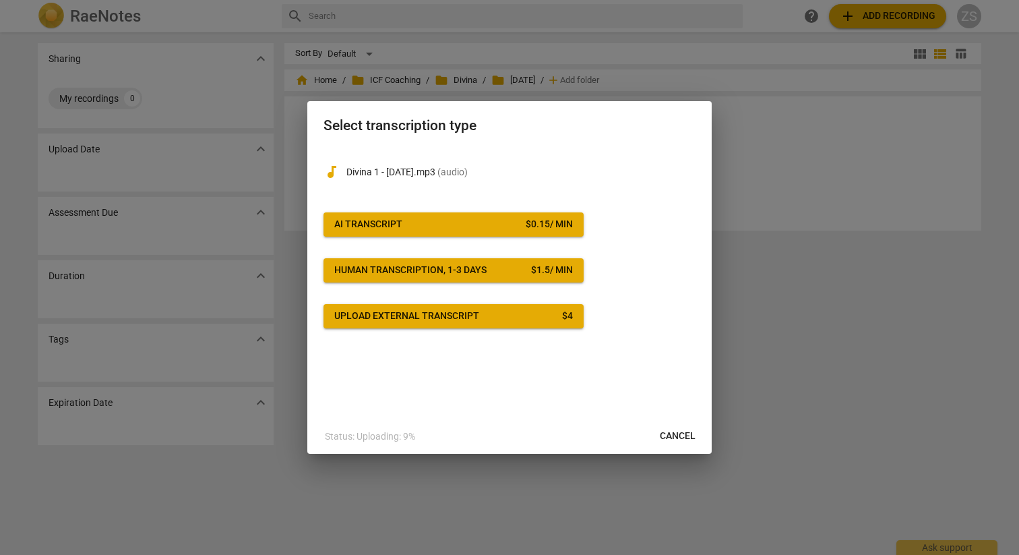
click at [375, 220] on div "AI Transcript" at bounding box center [368, 224] width 68 height 13
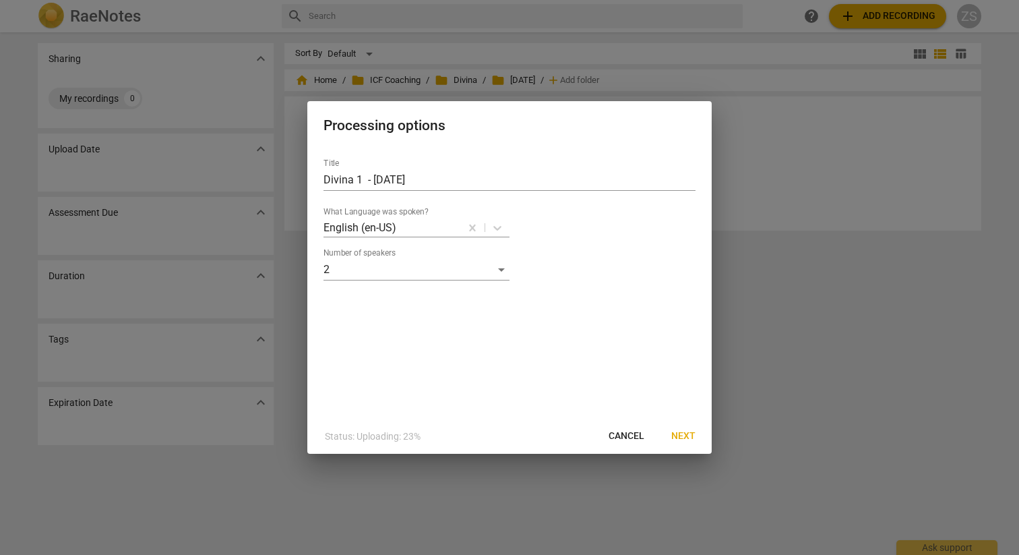
click at [683, 443] on button "Next" at bounding box center [683, 436] width 46 height 24
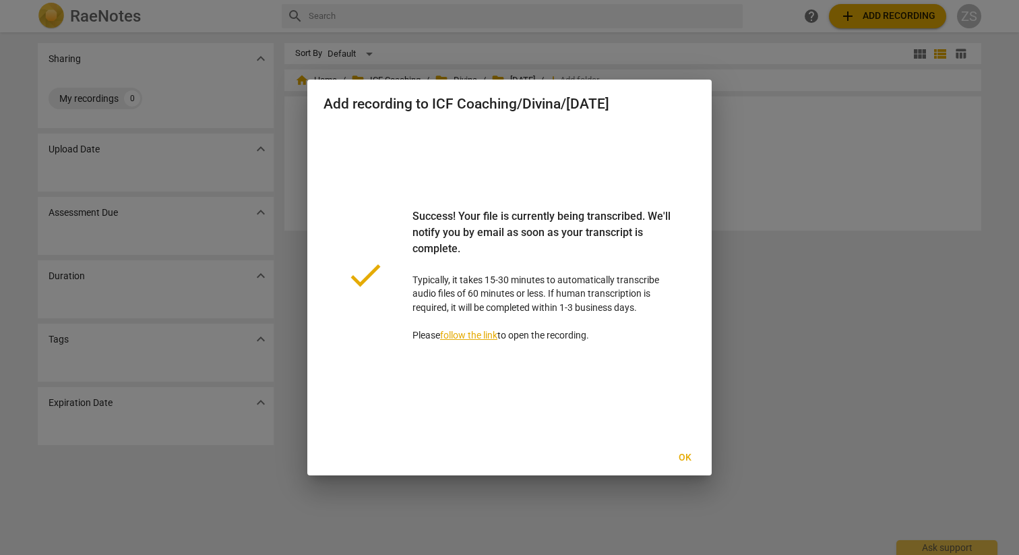
click at [687, 456] on span "Ok" at bounding box center [685, 457] width 22 height 13
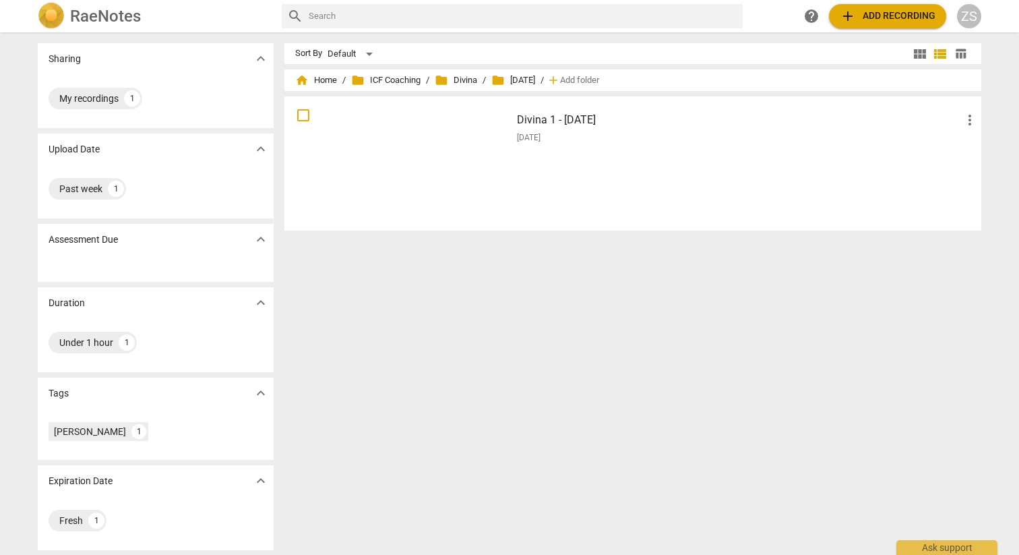
click at [861, 15] on span "add Add recording" at bounding box center [888, 16] width 96 height 16
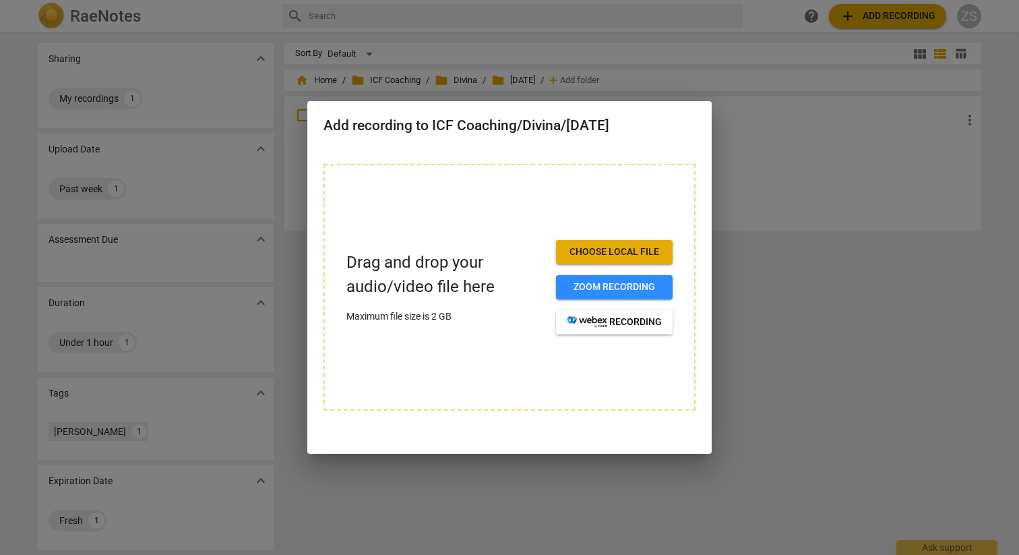
click at [617, 259] on button "Choose local file" at bounding box center [614, 252] width 117 height 24
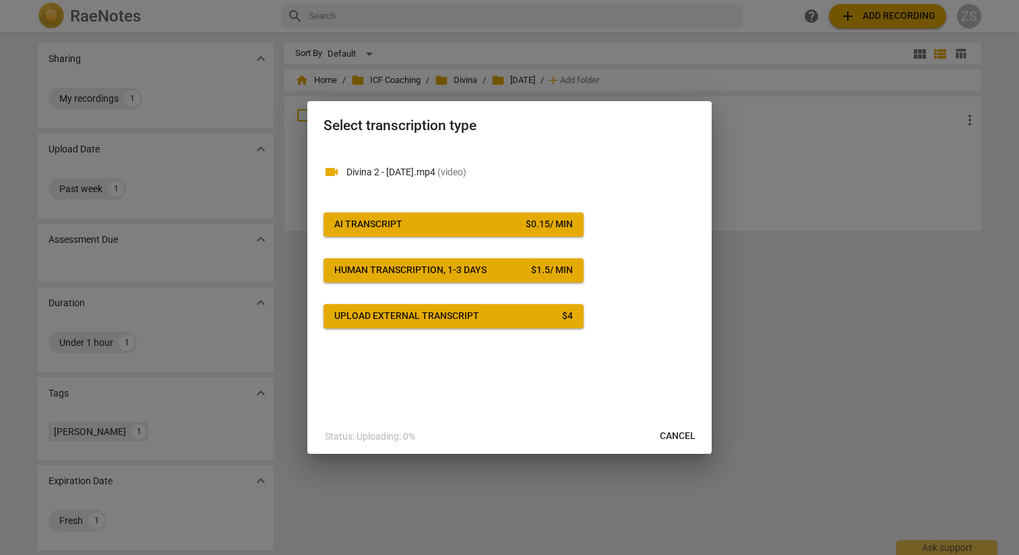
click at [522, 226] on span "AI Transcript $ 0.15 / min" at bounding box center [453, 224] width 239 height 13
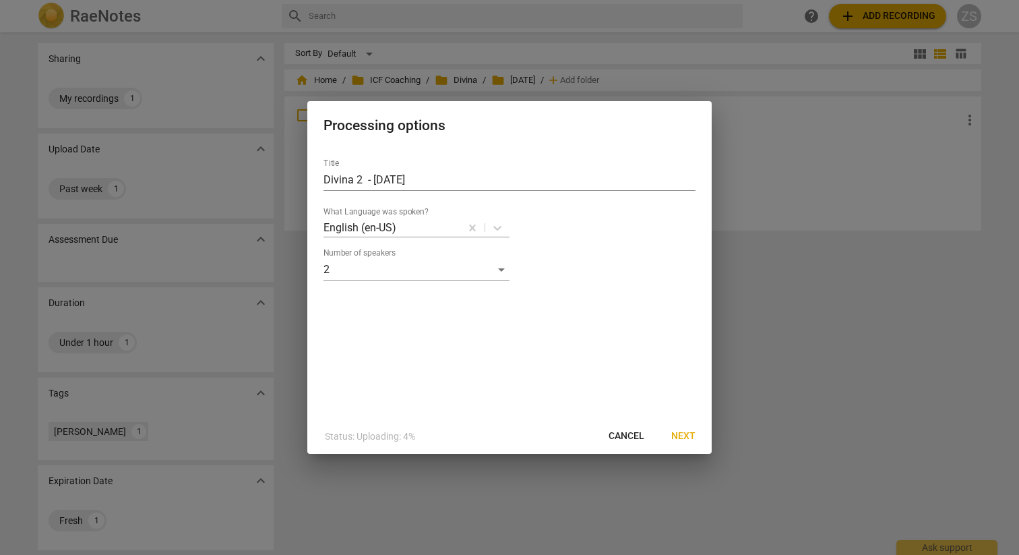
click at [679, 436] on span "Next" at bounding box center [683, 435] width 24 height 13
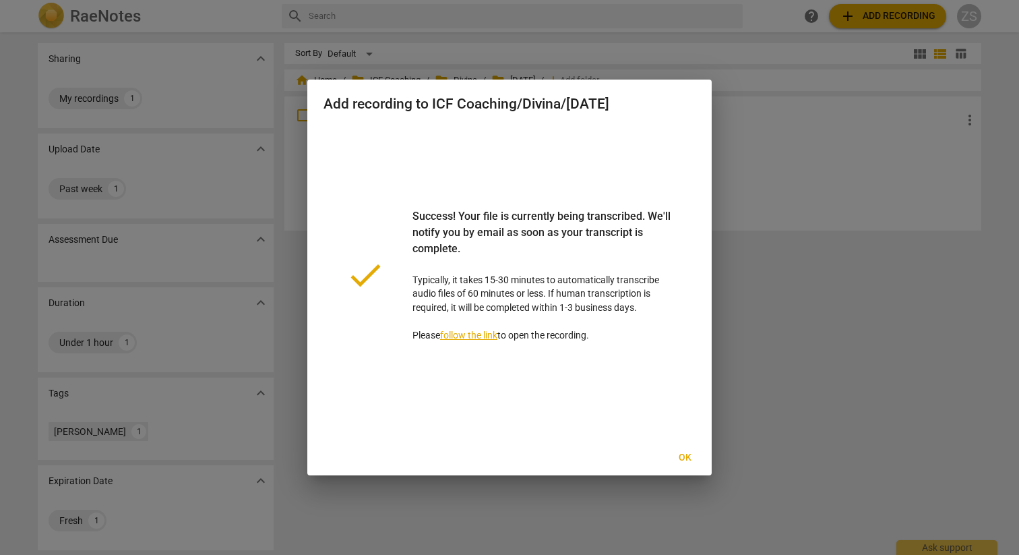
click at [685, 445] on button "Ok" at bounding box center [684, 457] width 43 height 24
